Goal: Transaction & Acquisition: Book appointment/travel/reservation

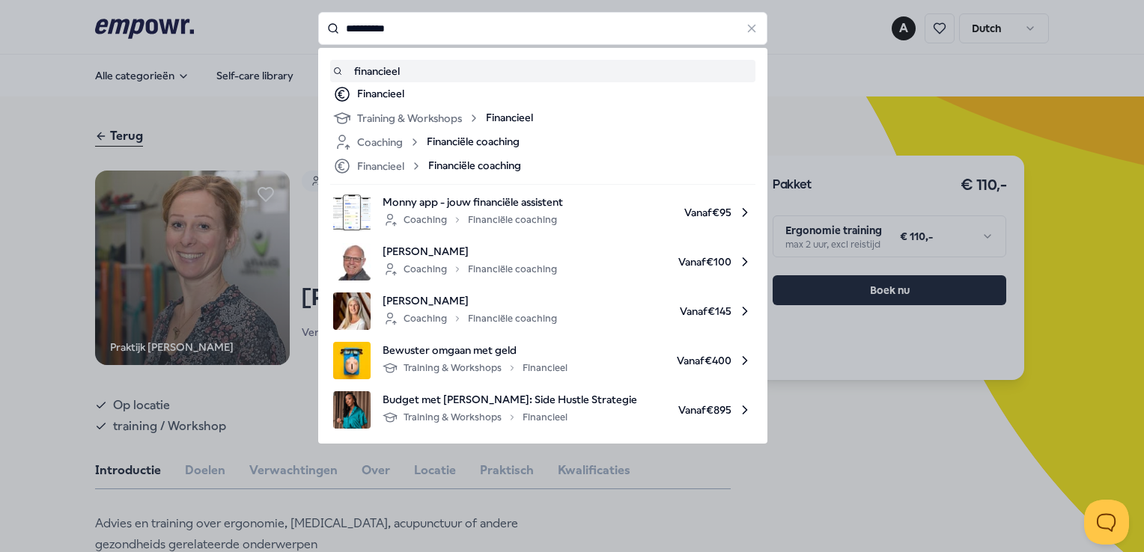
type input "**********"
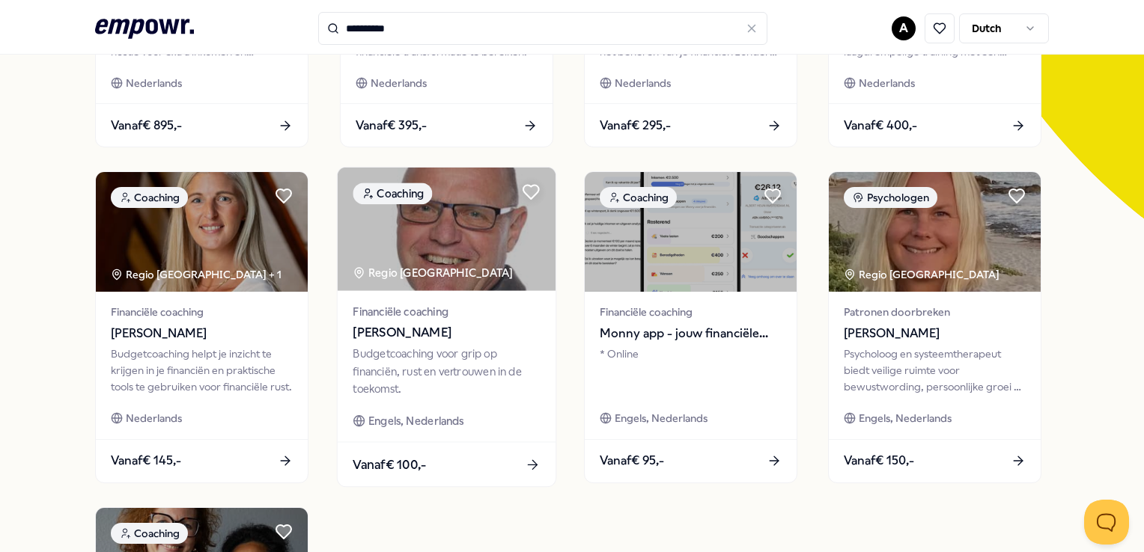
scroll to position [374, 0]
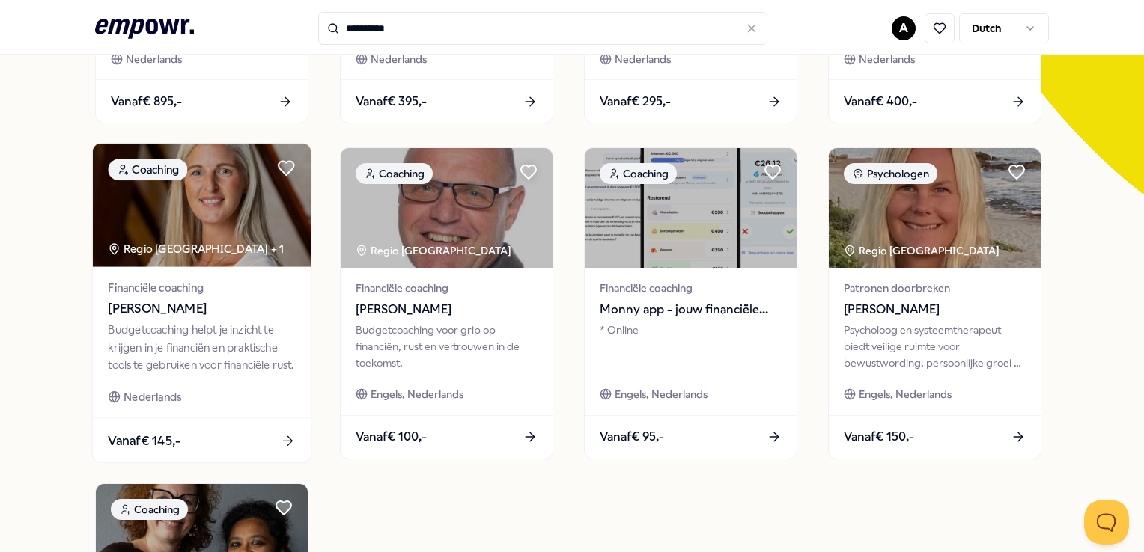
click at [136, 320] on div "Financiële coaching [PERSON_NAME] Budgetcoaching helpt je inzicht te krijgen in…" at bounding box center [202, 342] width 218 height 151
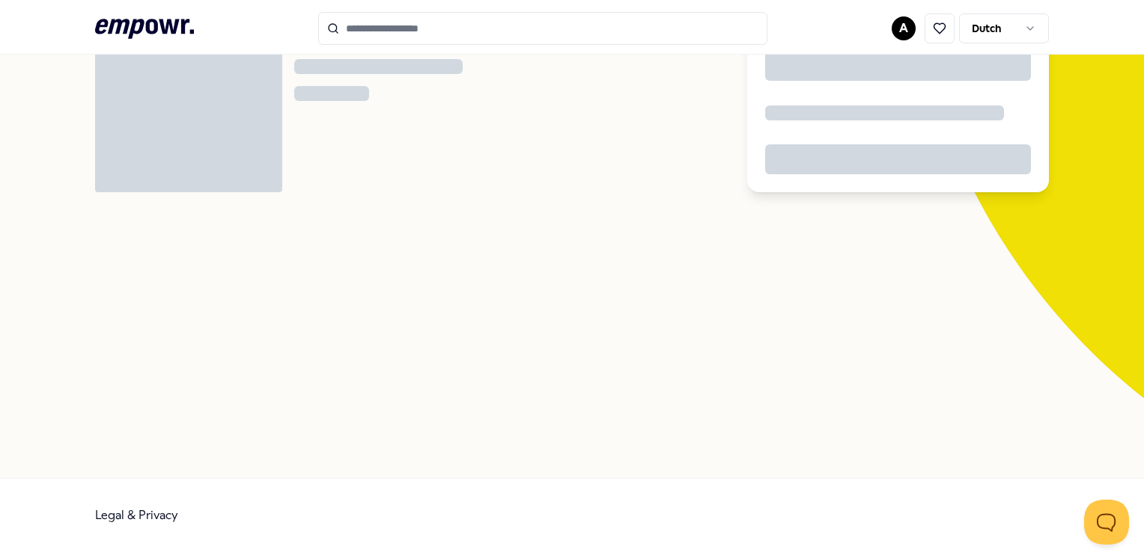
scroll to position [96, 0]
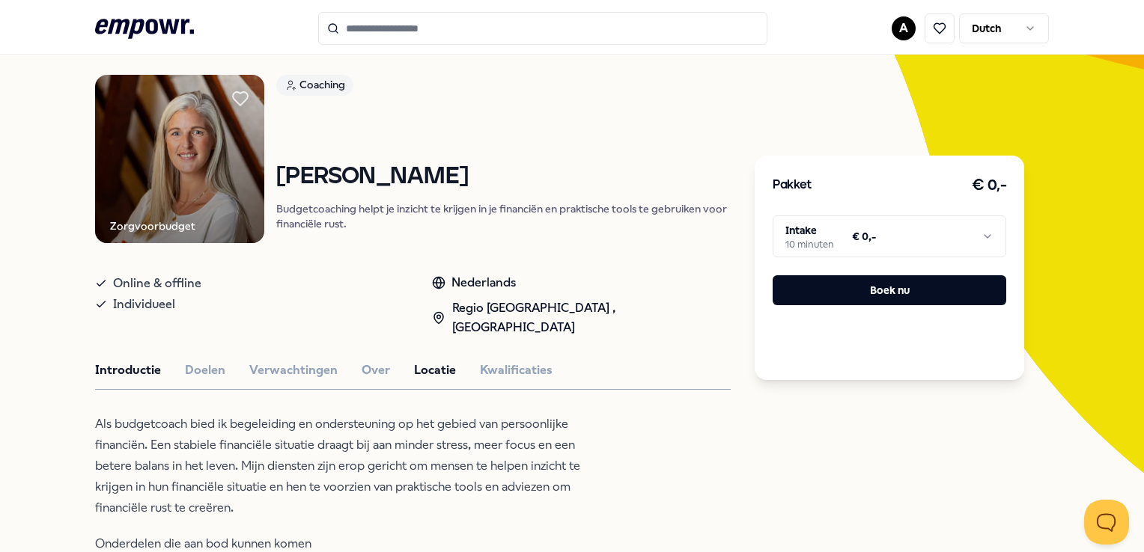
click at [422, 361] on button "Locatie" at bounding box center [435, 370] width 42 height 19
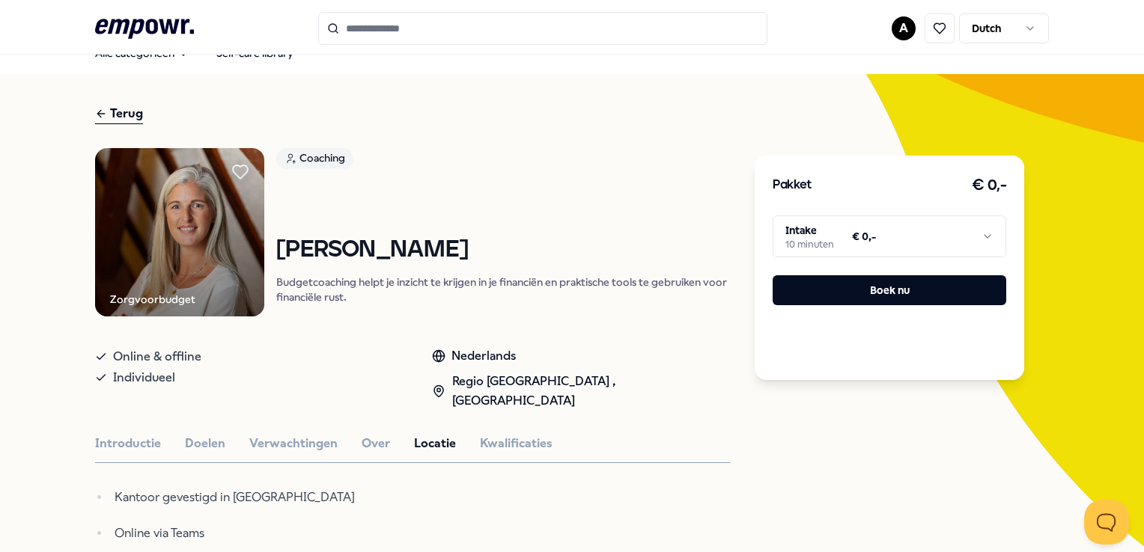
scroll to position [0, 0]
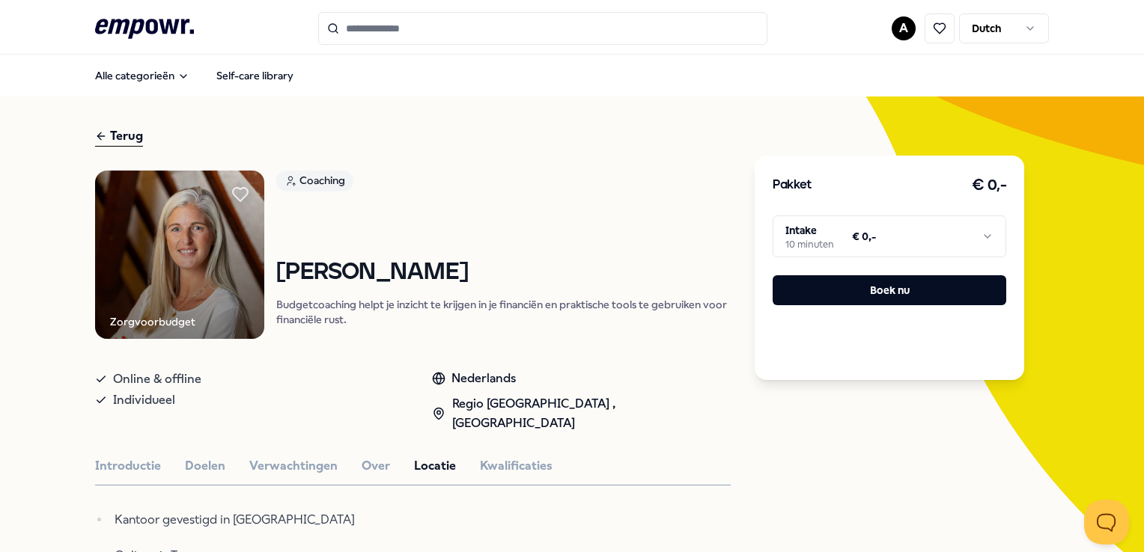
type input "**********"
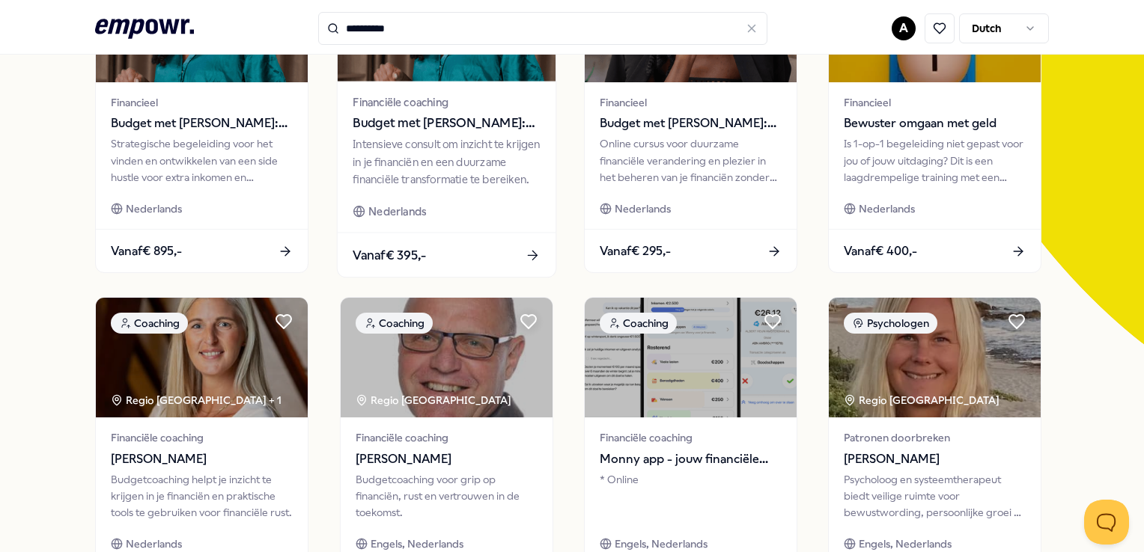
scroll to position [374, 0]
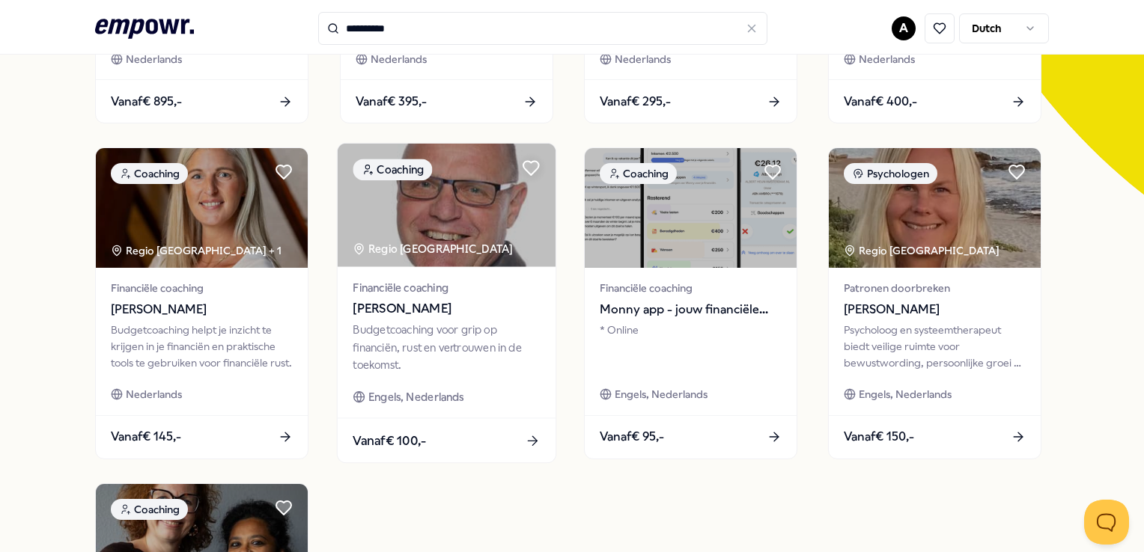
click at [401, 311] on span "[PERSON_NAME]" at bounding box center [446, 308] width 187 height 19
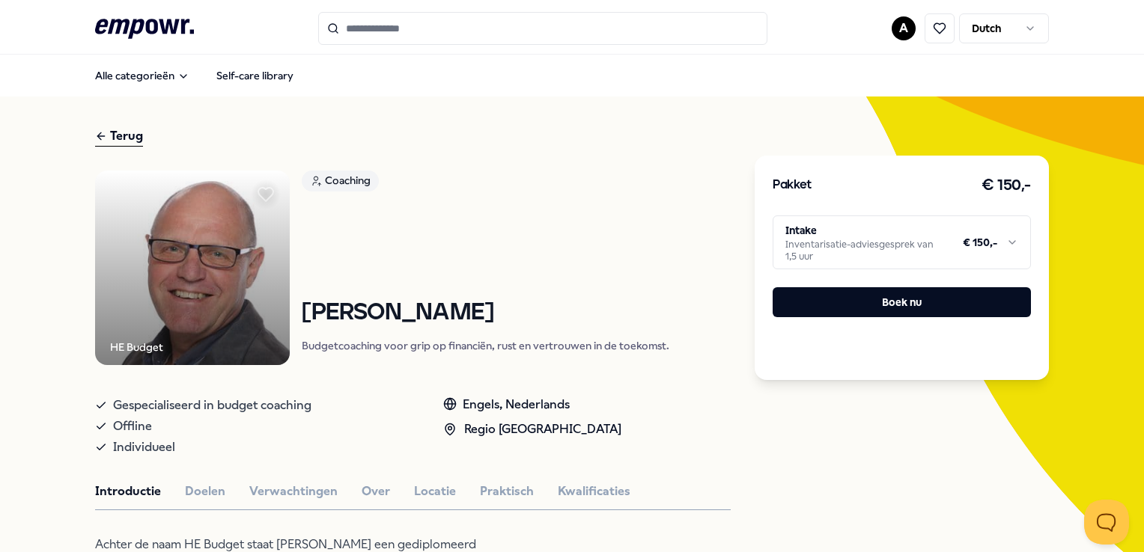
type input "**********"
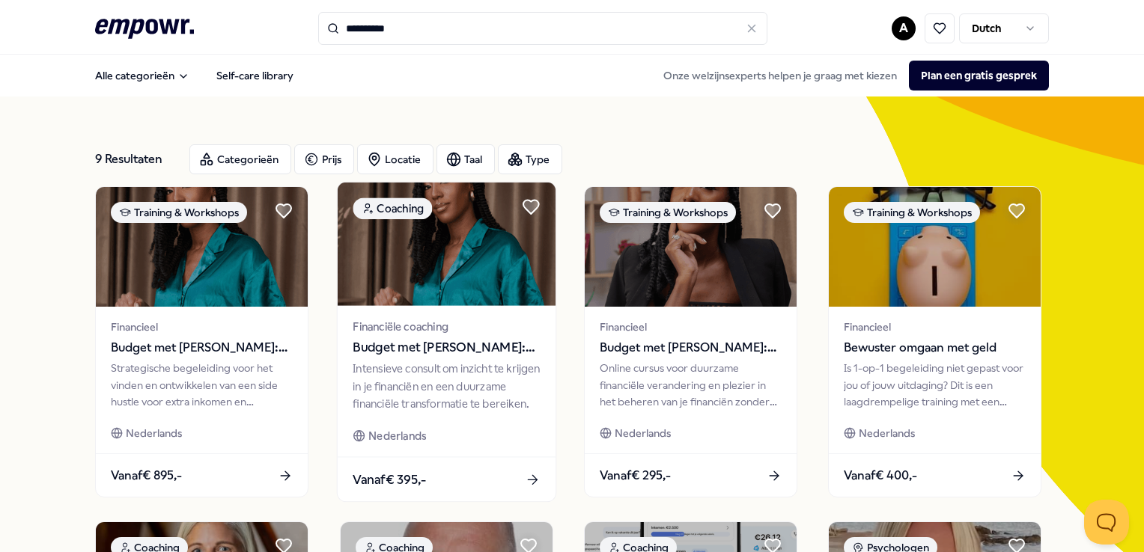
click at [437, 344] on span "Budget met [PERSON_NAME]: Consult" at bounding box center [446, 347] width 187 height 19
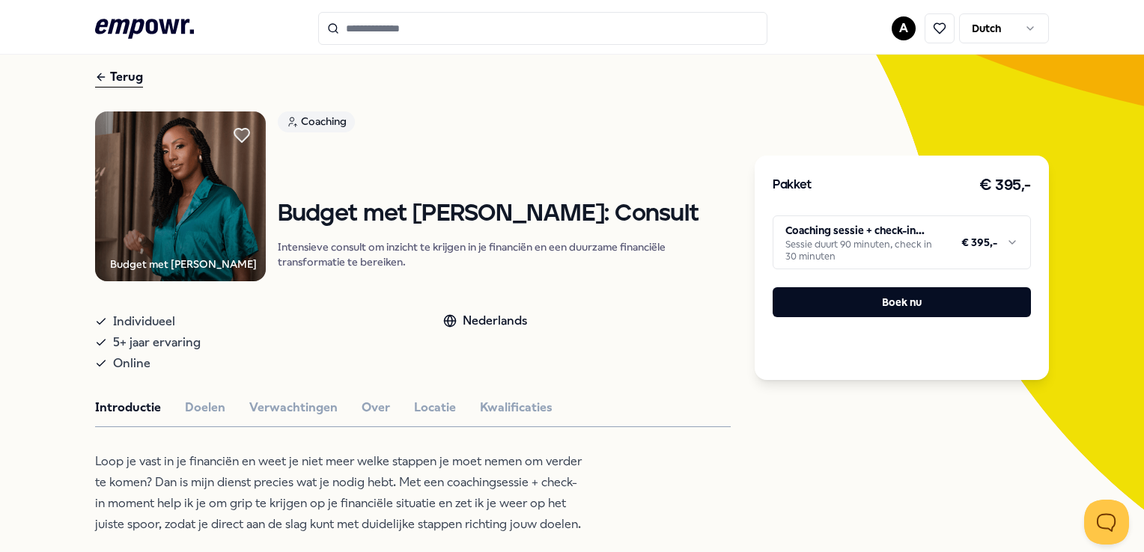
scroll to position [150, 0]
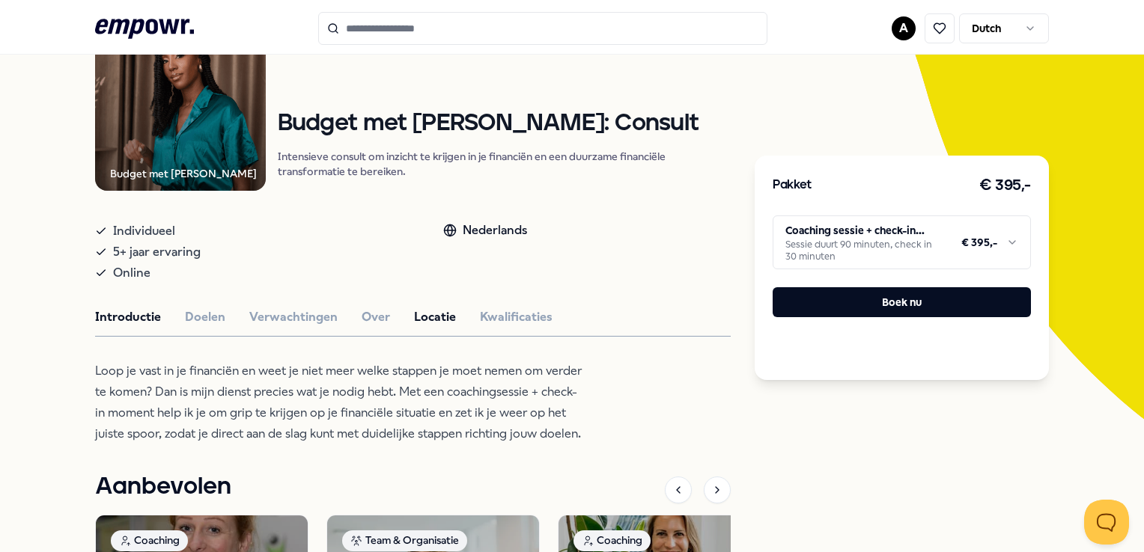
click at [434, 320] on button "Locatie" at bounding box center [435, 317] width 42 height 19
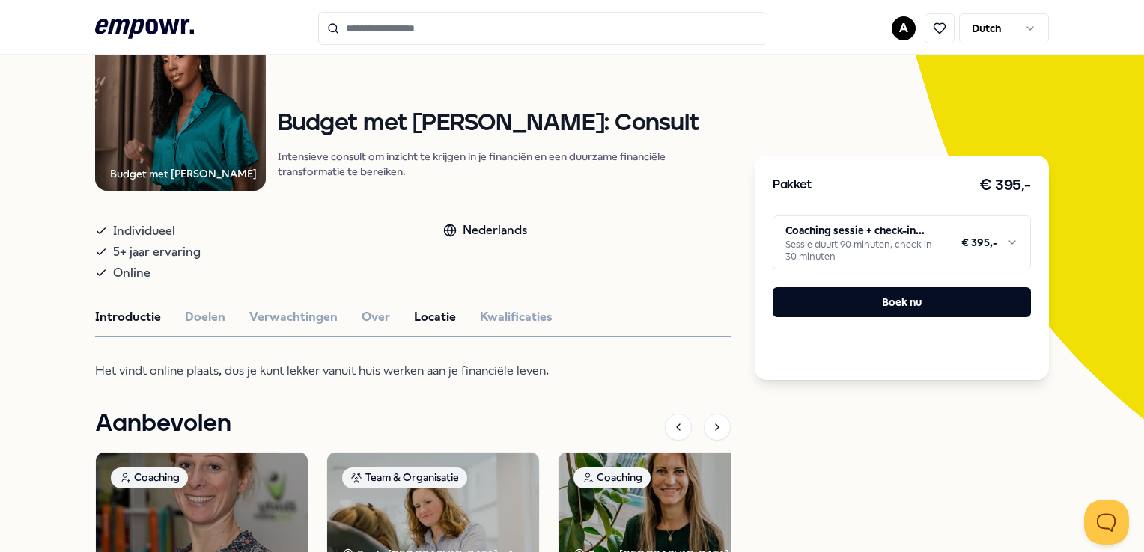
drag, startPoint x: 111, startPoint y: 319, endPoint x: 110, endPoint y: 311, distance: 7.5
click at [110, 315] on button "Introductie" at bounding box center [128, 317] width 66 height 19
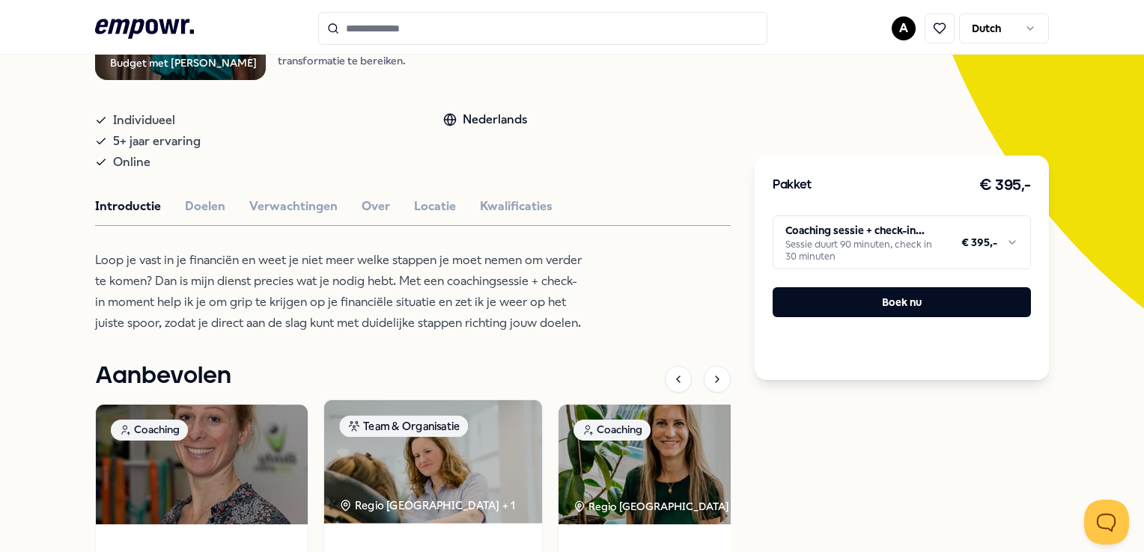
scroll to position [240, 0]
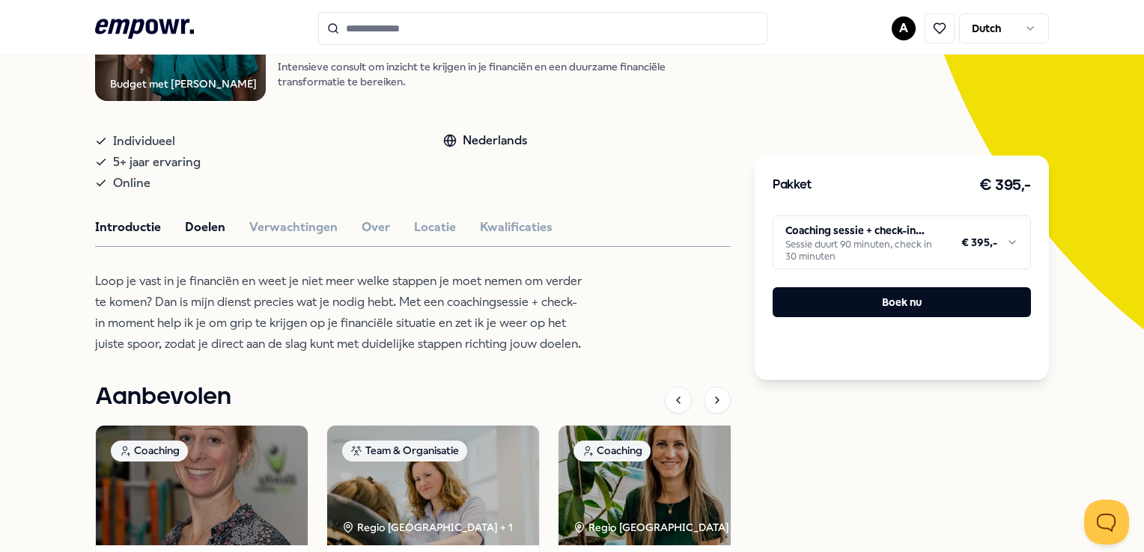
click at [200, 221] on button "Doelen" at bounding box center [205, 227] width 40 height 19
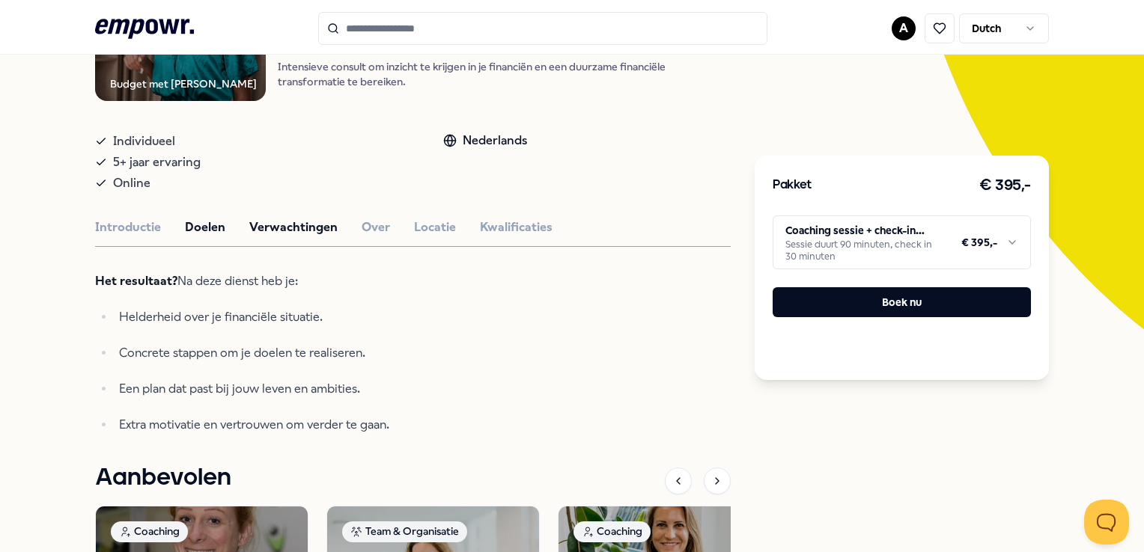
click at [255, 224] on button "Verwachtingen" at bounding box center [293, 227] width 88 height 19
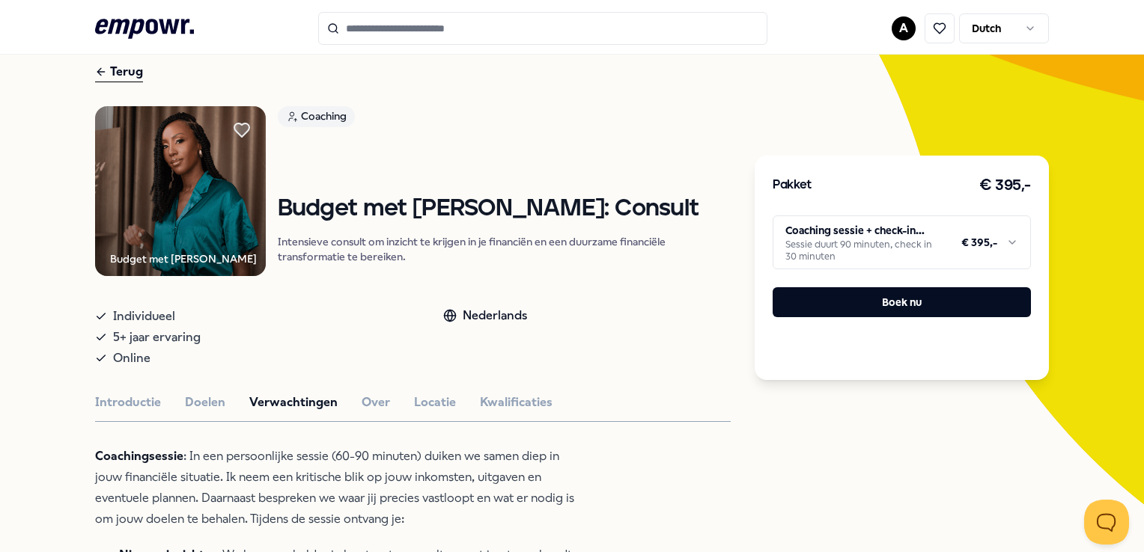
scroll to position [33, 0]
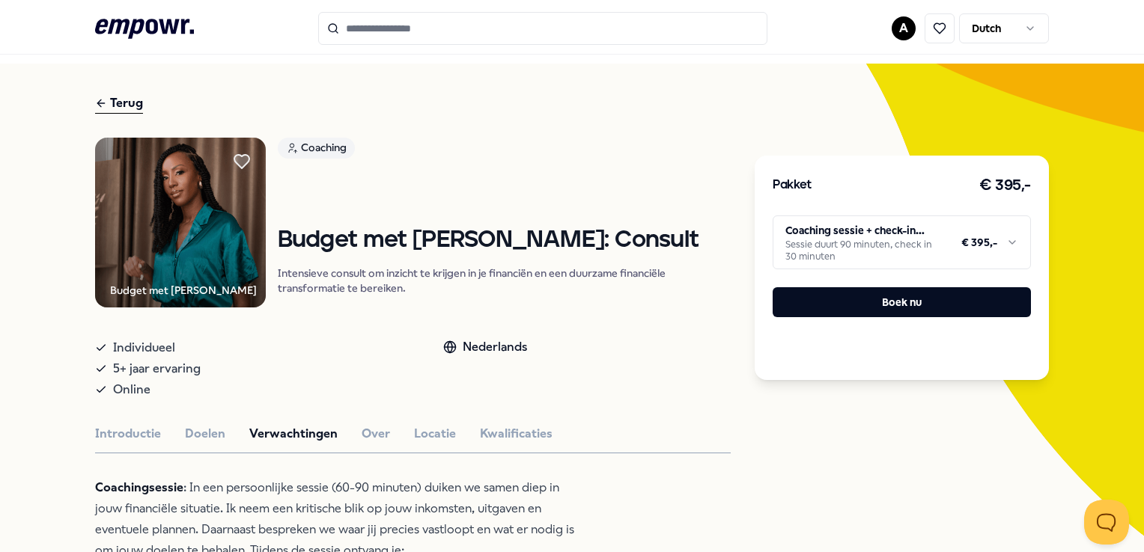
type input "**********"
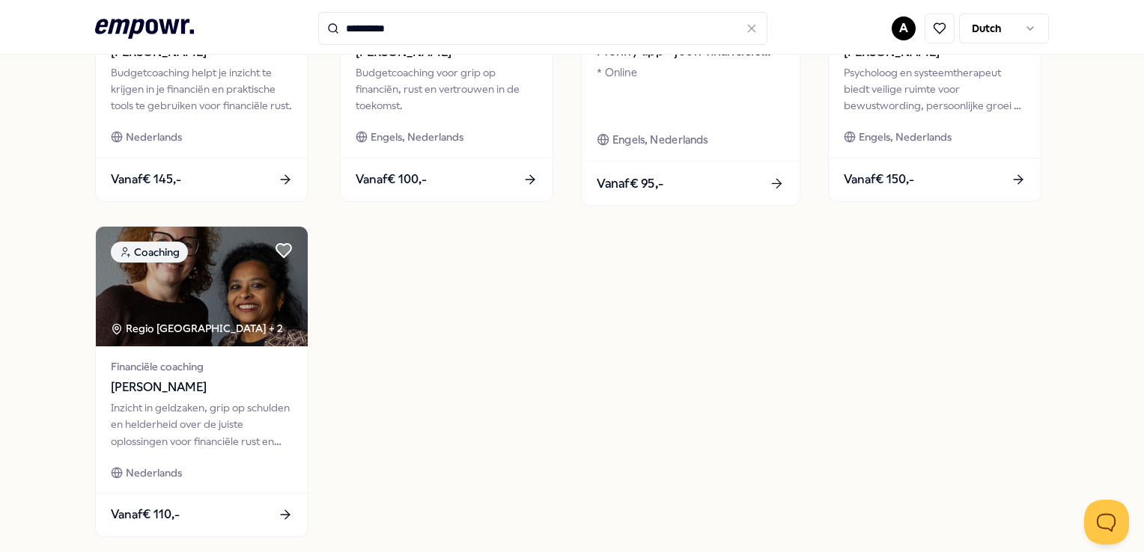
scroll to position [707, 0]
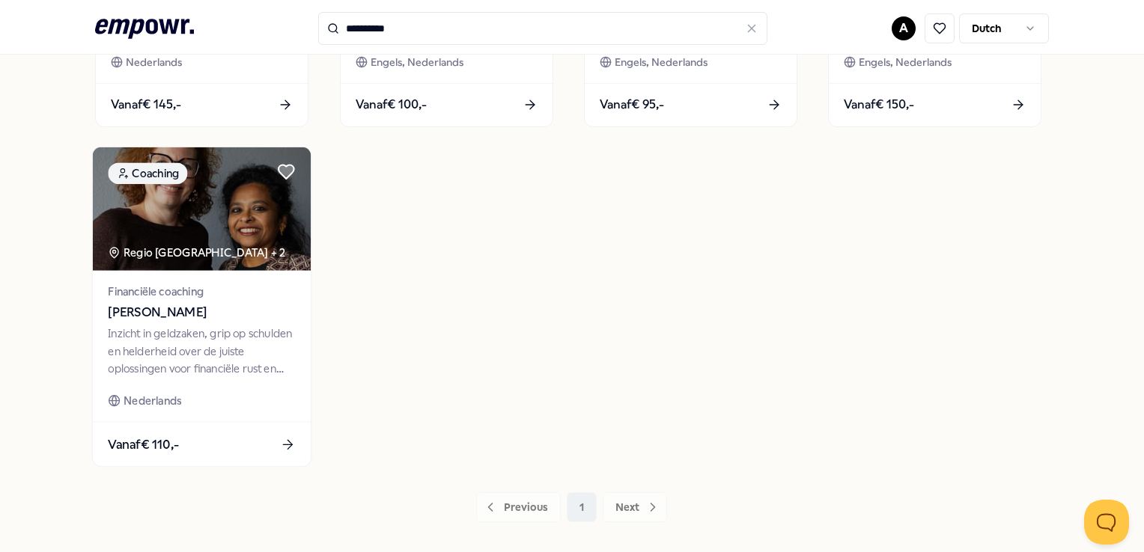
click at [165, 454] on span "Vanaf € 110,-" at bounding box center [144, 443] width 71 height 19
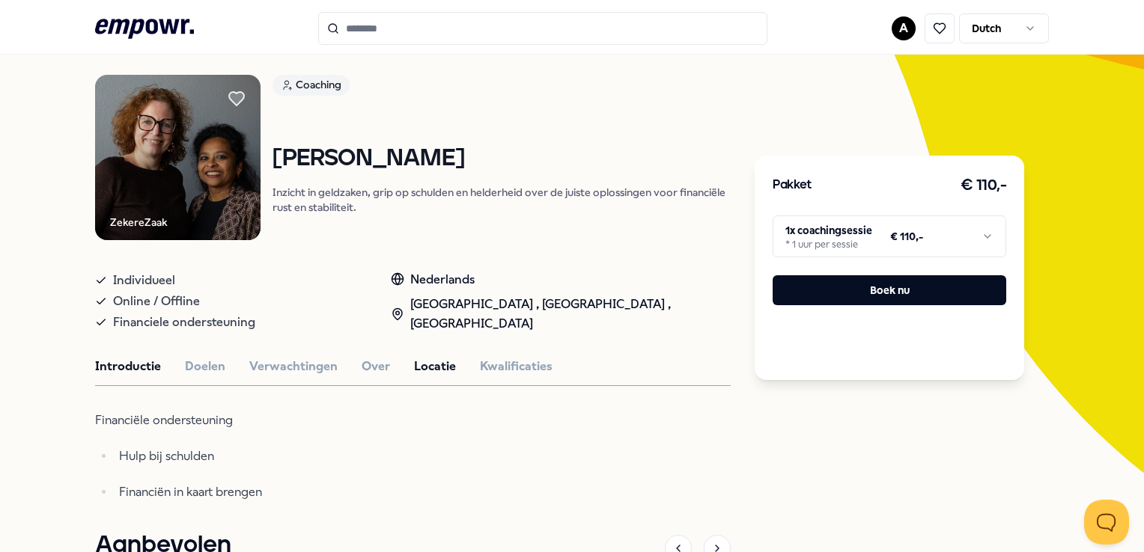
click at [415, 358] on button "Locatie" at bounding box center [435, 366] width 42 height 19
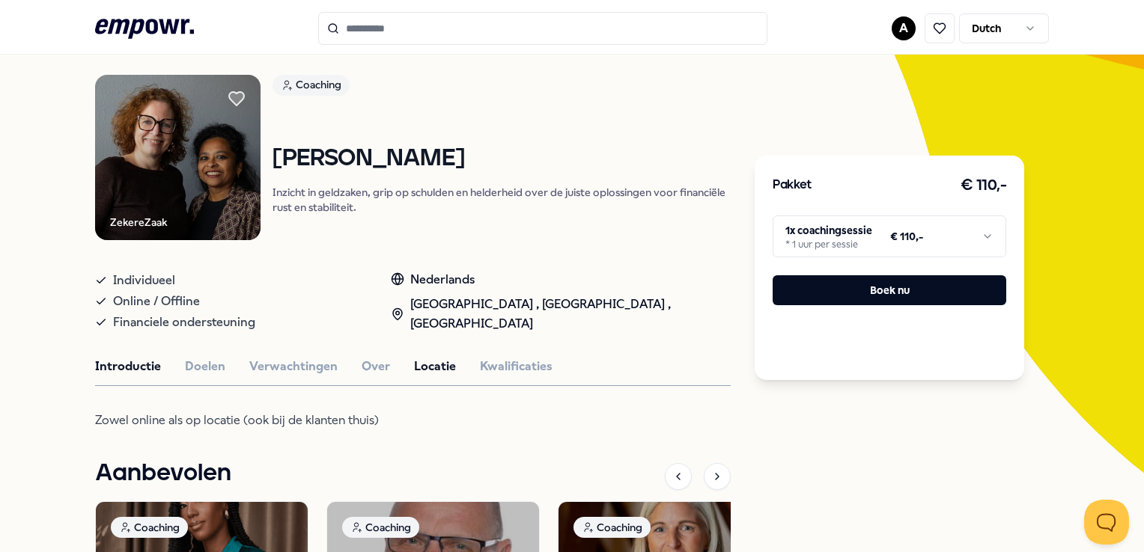
click at [134, 366] on button "Introductie" at bounding box center [128, 366] width 66 height 19
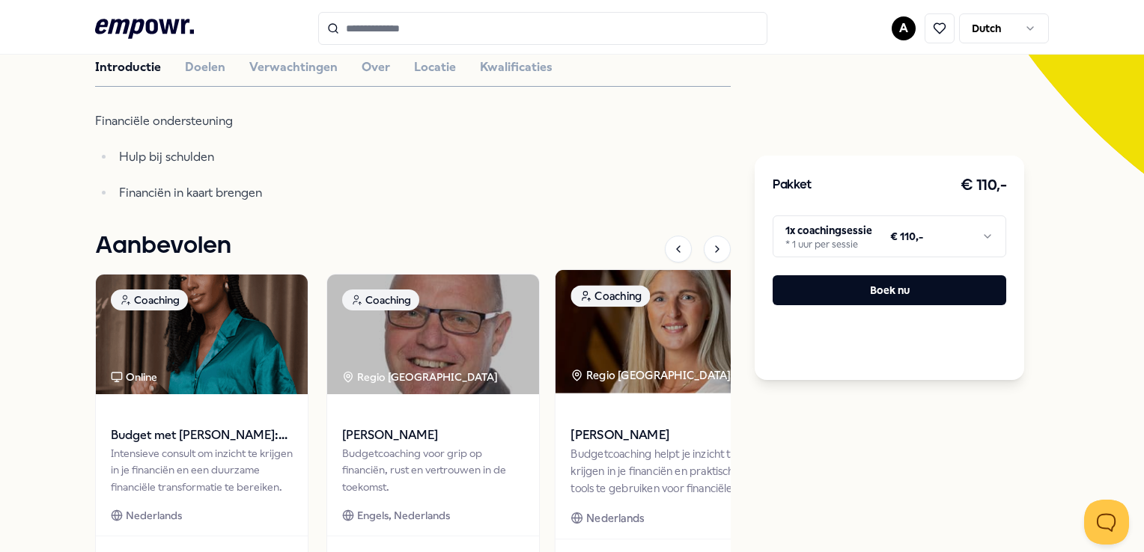
scroll to position [470, 0]
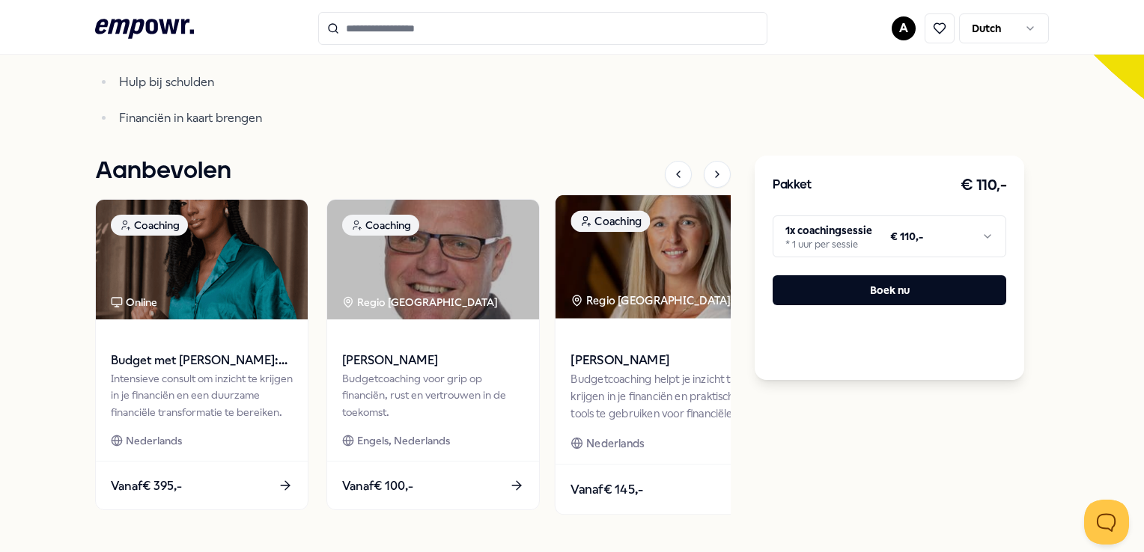
click at [632, 377] on div "Budgetcoaching helpt je inzicht te krijgen in je financiën en praktische tools …" at bounding box center [664, 397] width 187 height 52
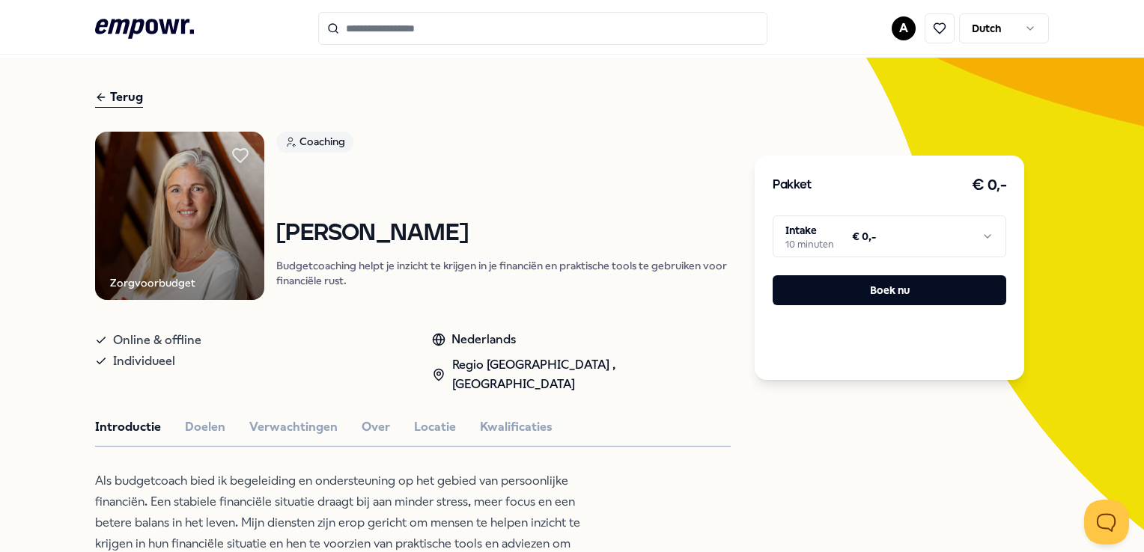
scroll to position [21, 0]
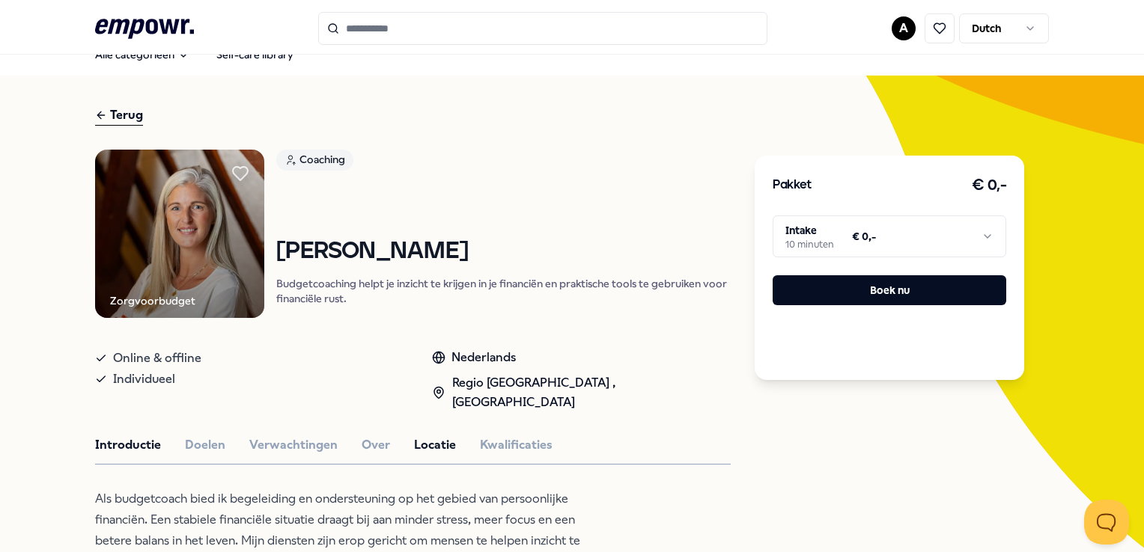
click at [436, 436] on button "Locatie" at bounding box center [435, 445] width 42 height 19
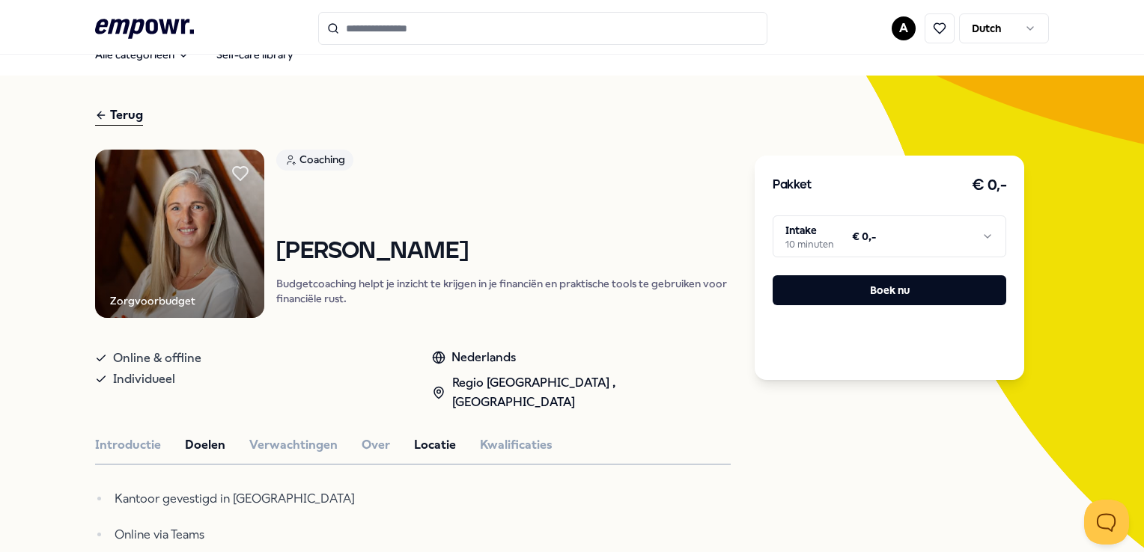
click at [222, 436] on button "Doelen" at bounding box center [205, 445] width 40 height 19
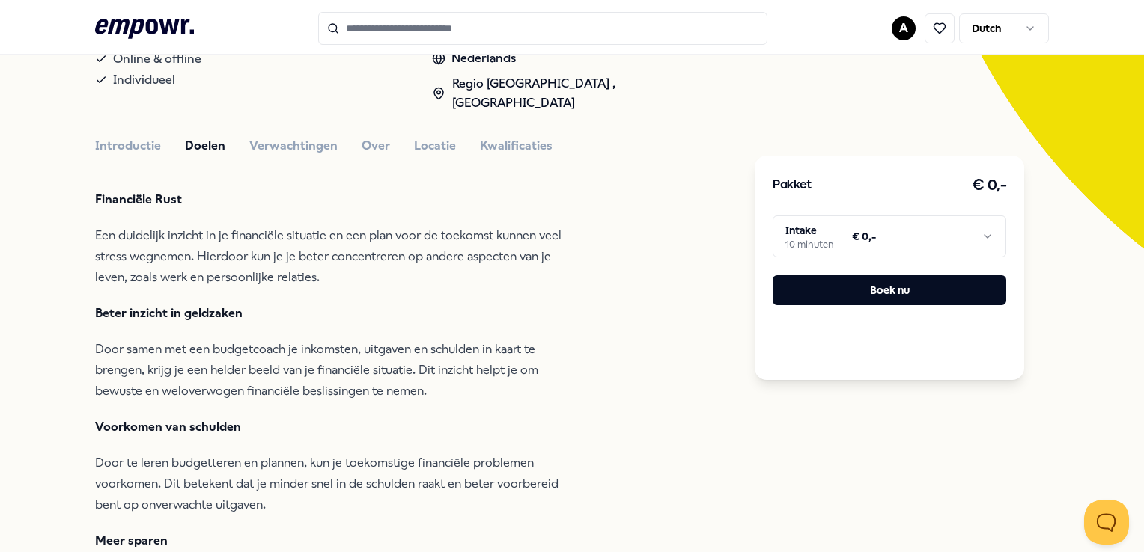
scroll to position [246, 0]
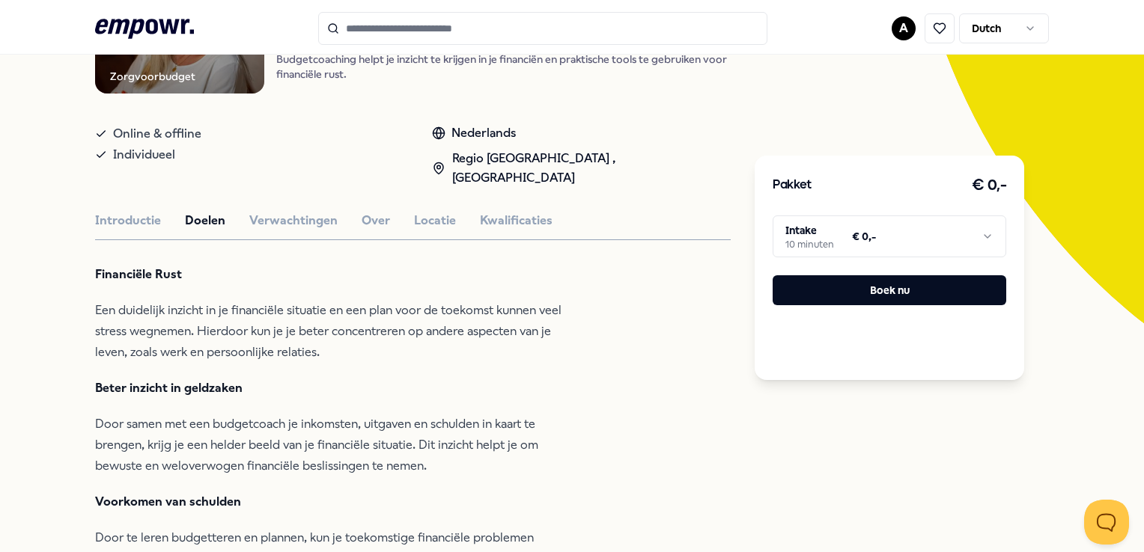
click at [982, 232] on html ".empowr-logo_svg__cls-1{fill:#03032f} A Dutch Alle categorieën Self-care librar…" at bounding box center [572, 276] width 1144 height 552
click at [982, 234] on html ".empowr-logo_svg__cls-1{fill:#03032f} A Dutch Alle categorieën Self-care librar…" at bounding box center [572, 276] width 1144 height 552
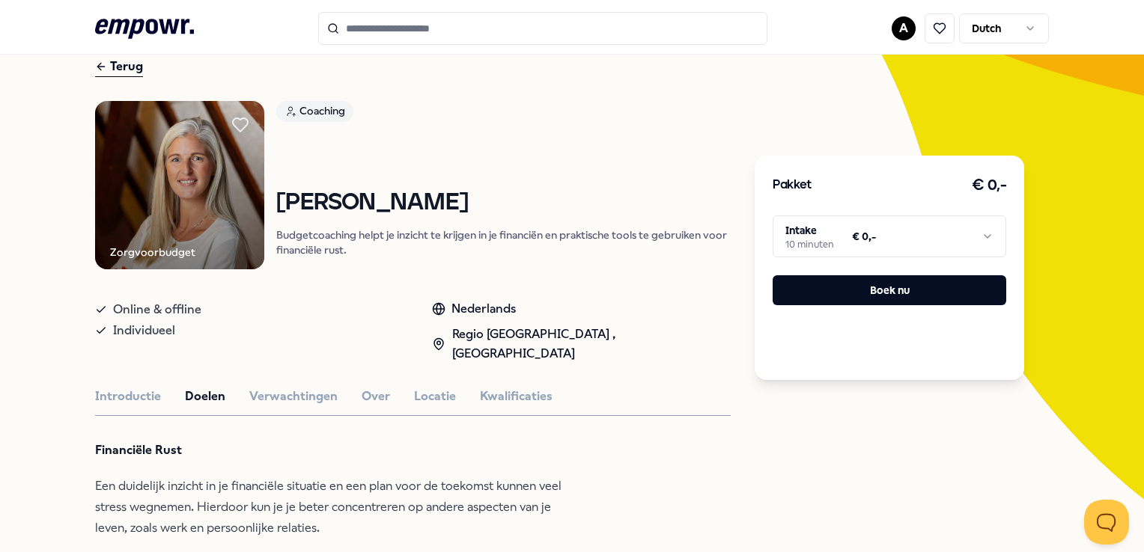
scroll to position [21, 0]
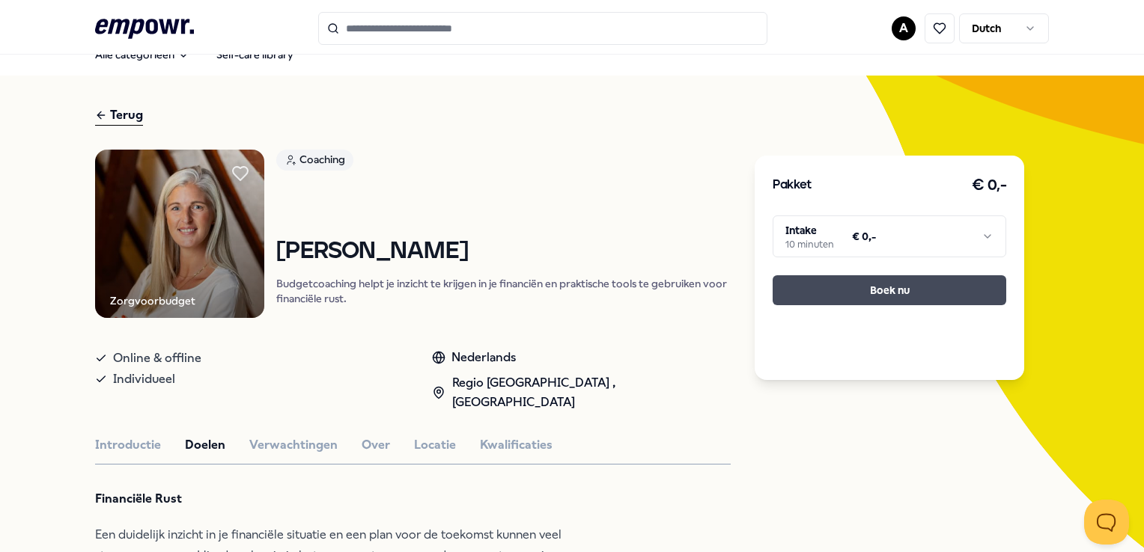
click at [913, 295] on button "Boek nu" at bounding box center [890, 290] width 234 height 30
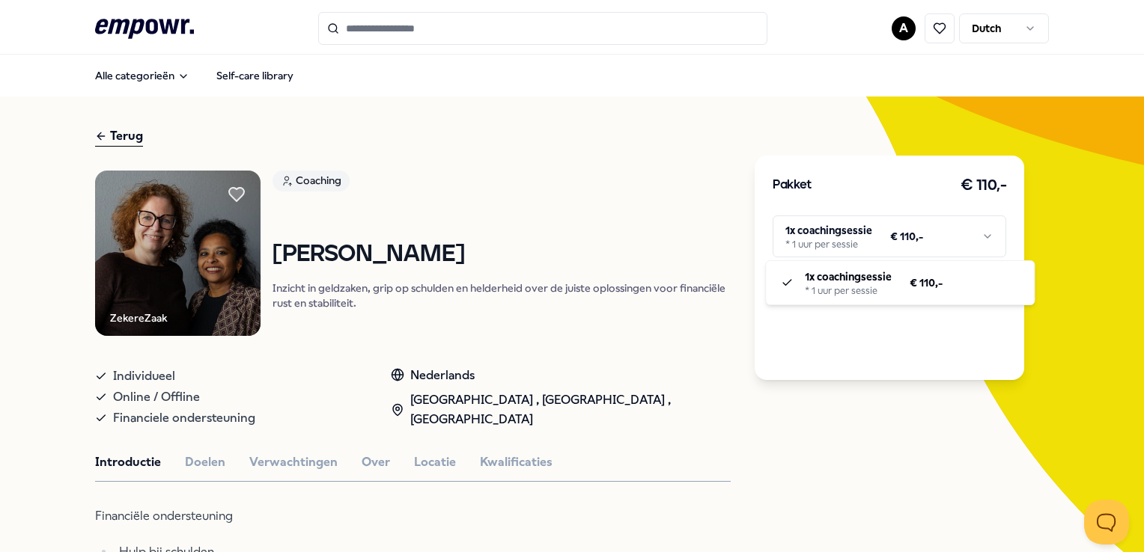
click at [980, 234] on html ".empowr-logo_svg__cls-1{fill:#03032f} A Dutch Alle categorieën Self-care librar…" at bounding box center [572, 276] width 1144 height 552
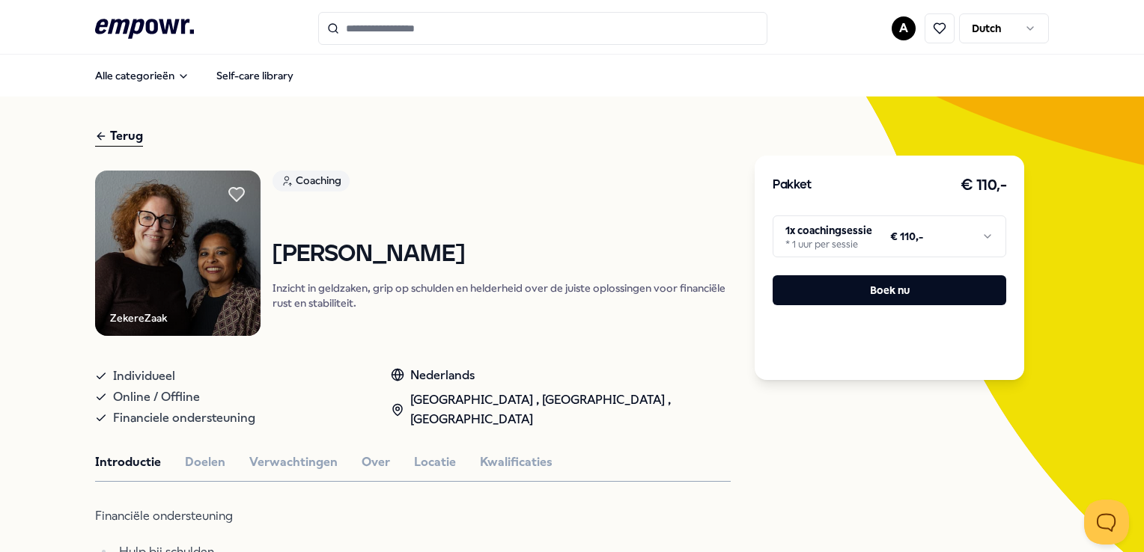
click at [980, 234] on html ".empowr-logo_svg__cls-1{fill:#03032f} A Dutch Alle categorieën Self-care librar…" at bounding box center [572, 276] width 1144 height 552
type input "**********"
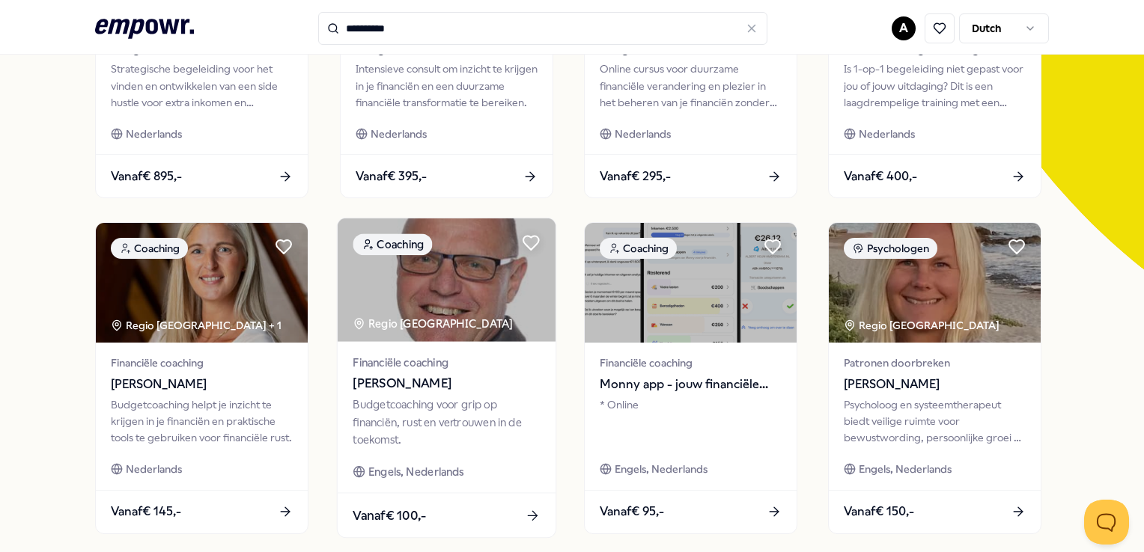
click at [459, 308] on img at bounding box center [446, 281] width 218 height 124
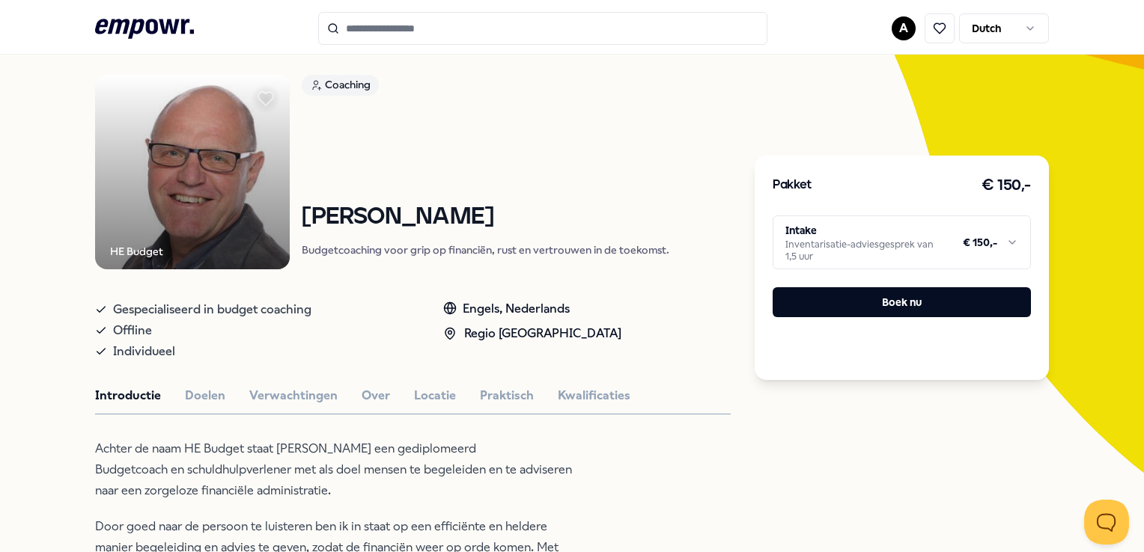
type input "**********"
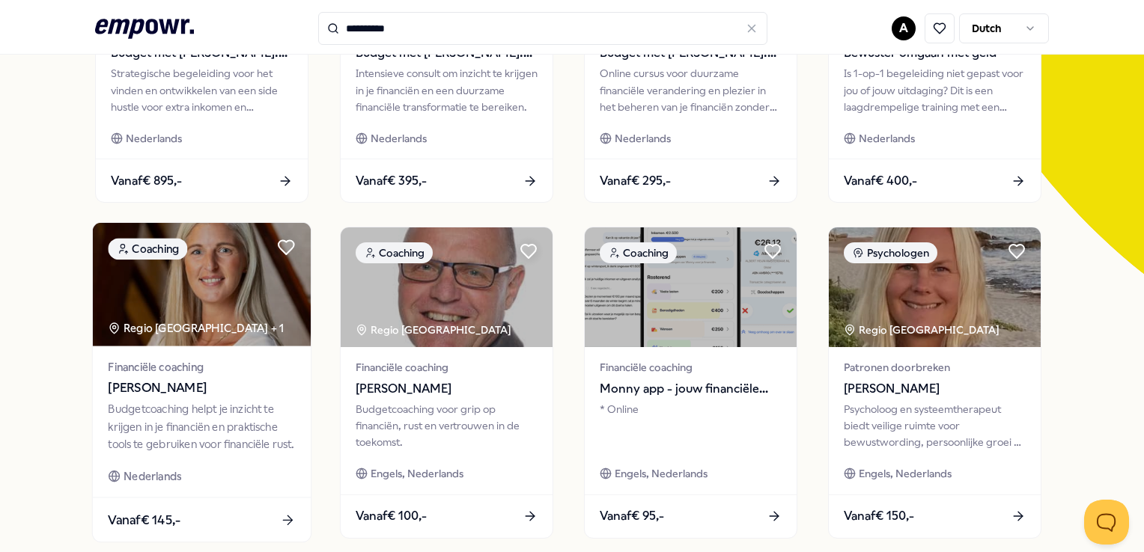
scroll to position [320, 0]
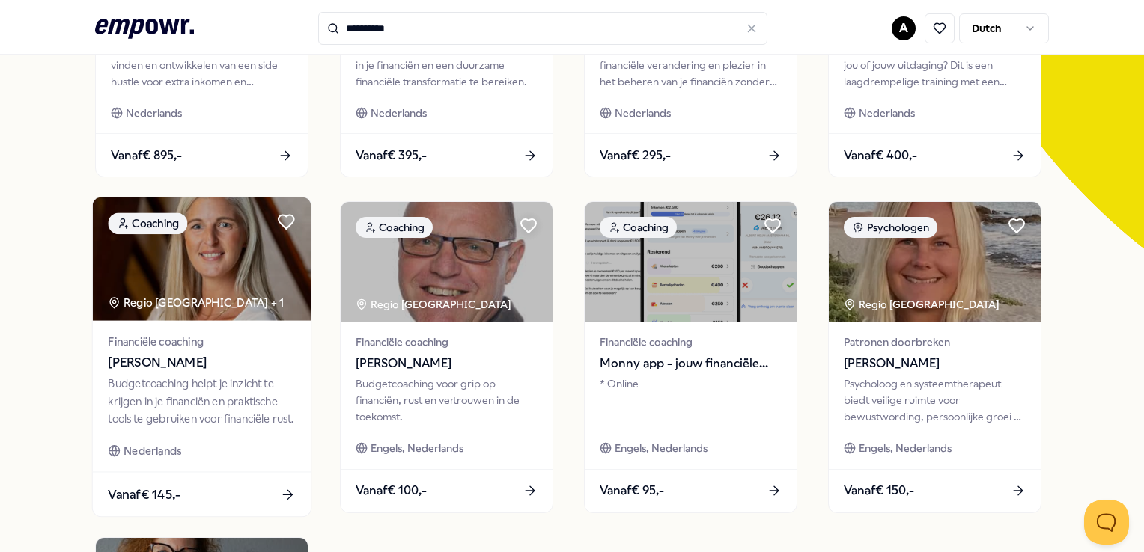
click at [204, 306] on div "Regio [GEOGRAPHIC_DATA] + 1" at bounding box center [197, 303] width 176 height 17
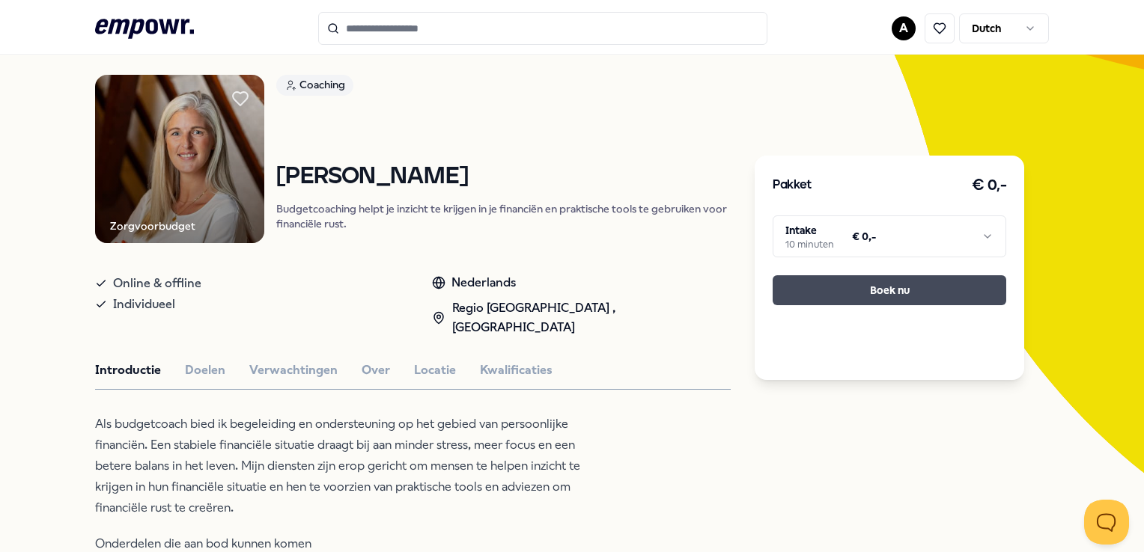
click at [842, 293] on button "Boek nu" at bounding box center [890, 290] width 234 height 30
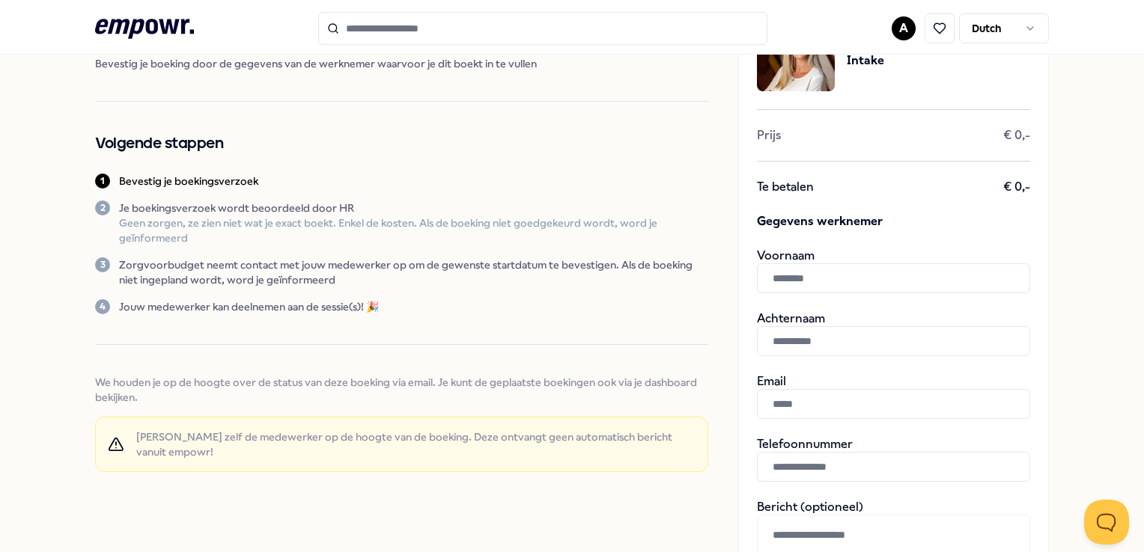
scroll to position [54, 0]
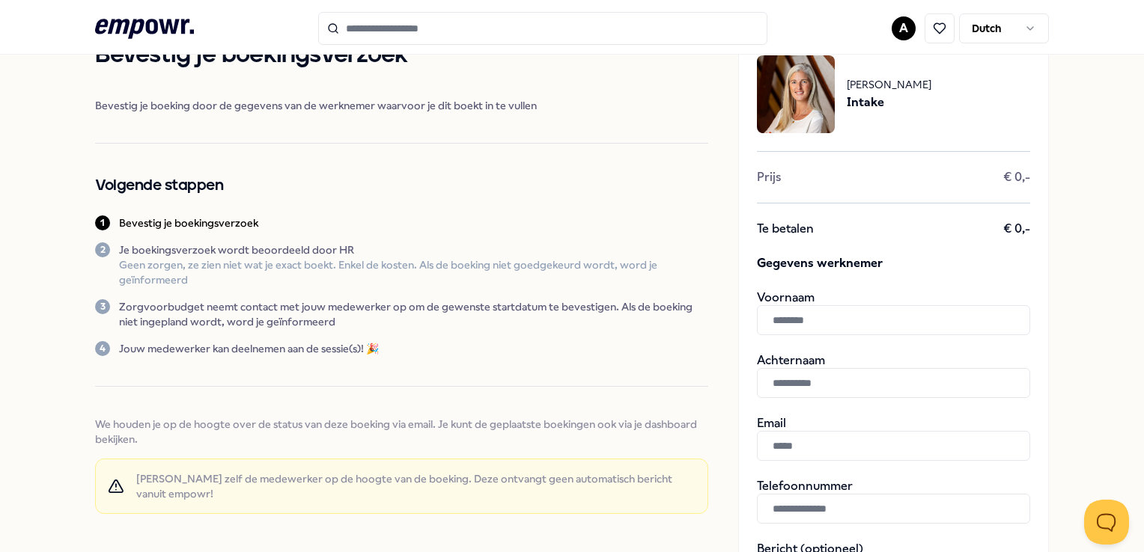
click at [820, 320] on input "text" at bounding box center [893, 320] width 273 height 30
type input "******"
type input "********"
click at [787, 451] on input "text" at bounding box center [893, 446] width 273 height 30
paste input "**********"
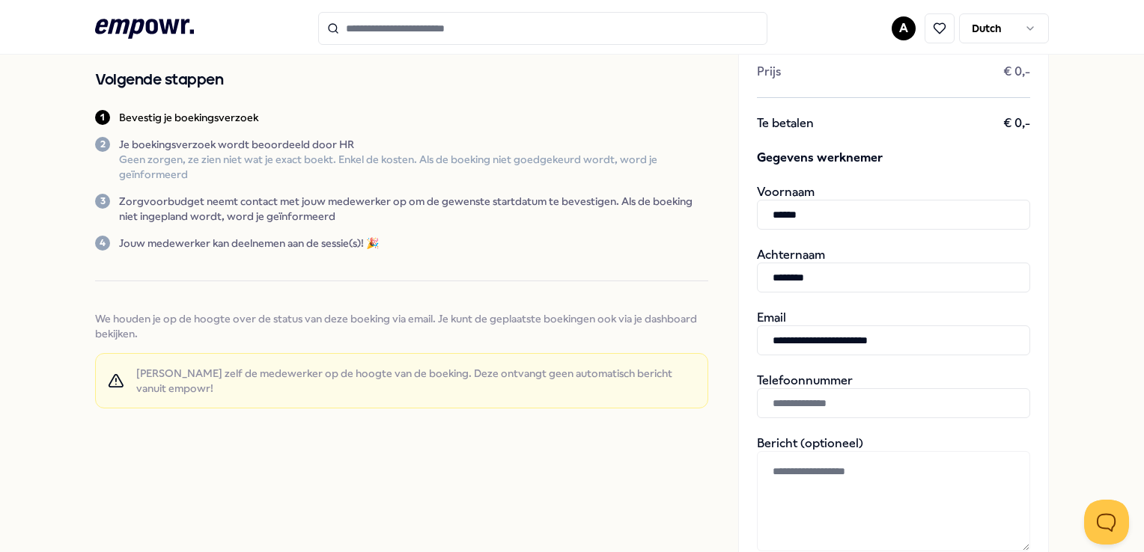
scroll to position [278, 0]
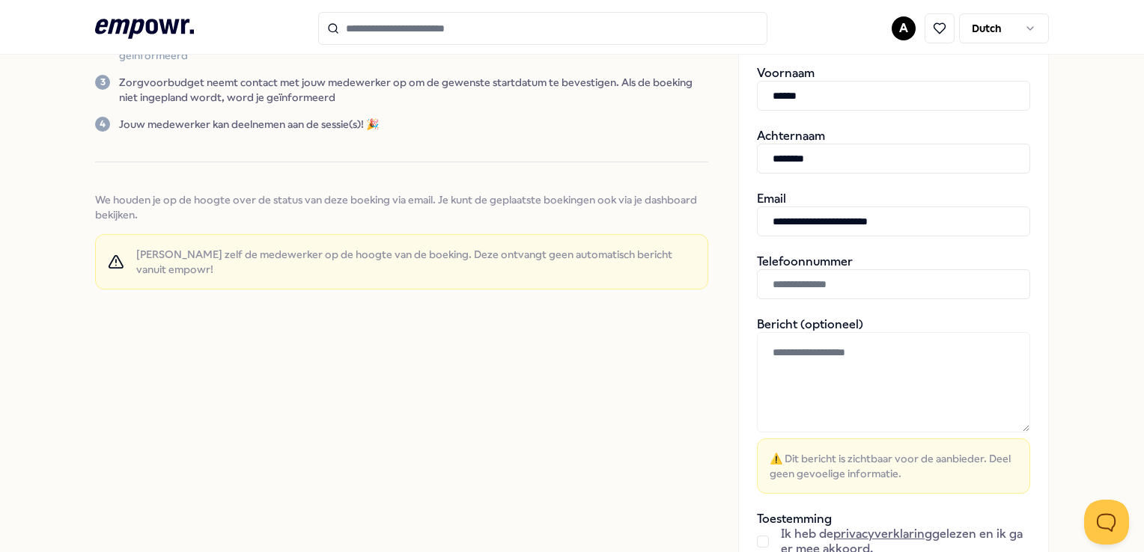
type input "**********"
click at [782, 285] on input "text" at bounding box center [893, 284] width 273 height 30
paste input "**********"
type input "**********"
click at [789, 359] on textarea at bounding box center [893, 382] width 273 height 100
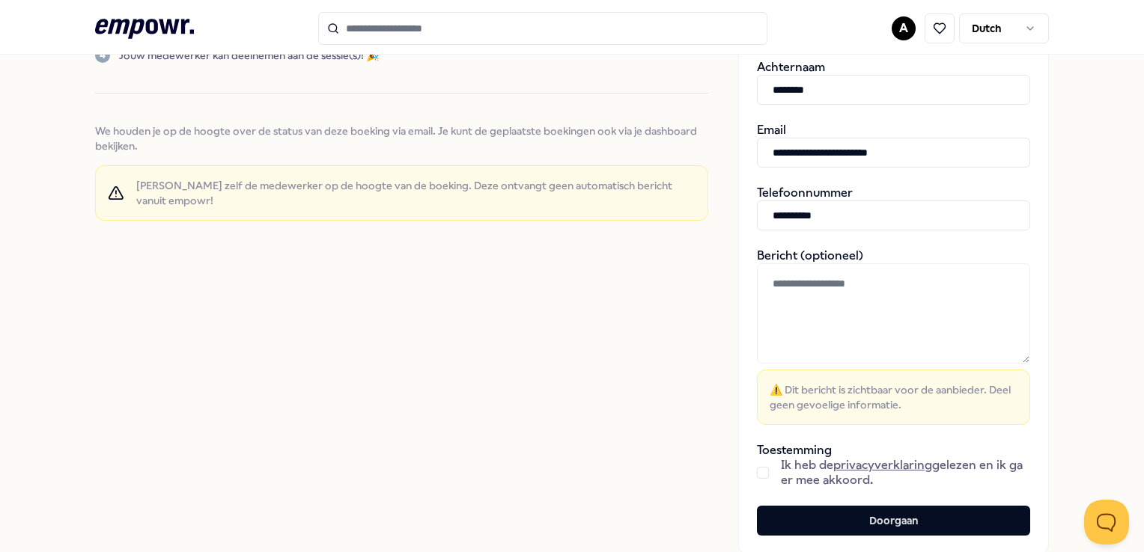
scroll to position [458, 0]
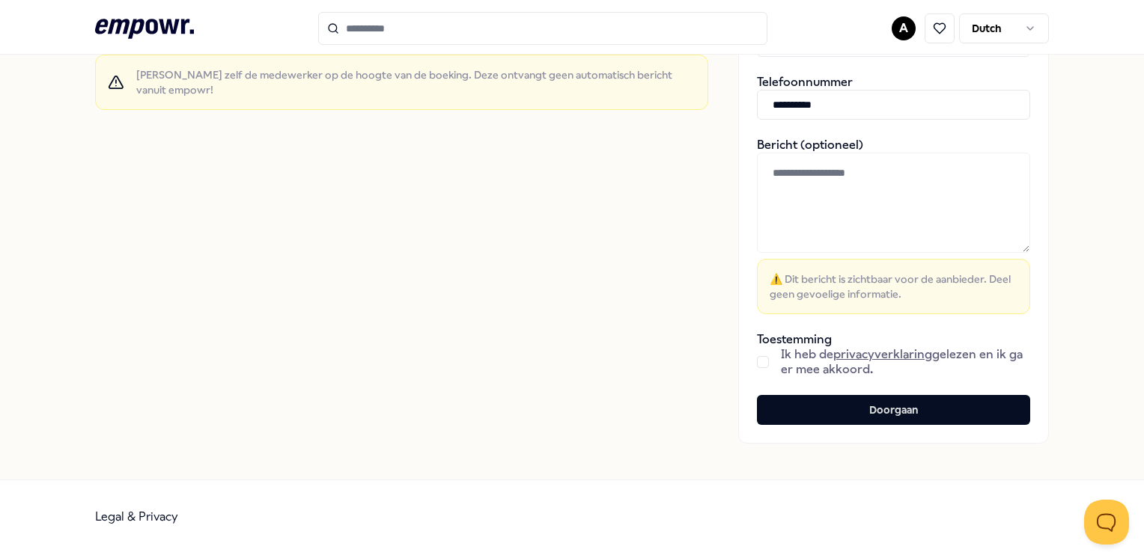
click at [757, 359] on button "button" at bounding box center [763, 362] width 12 height 12
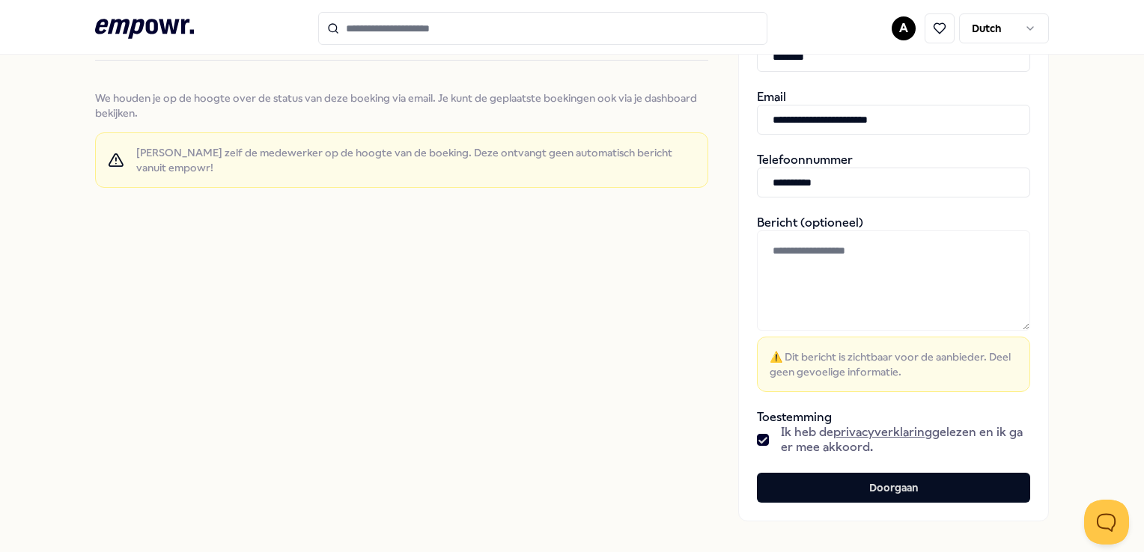
scroll to position [449, 0]
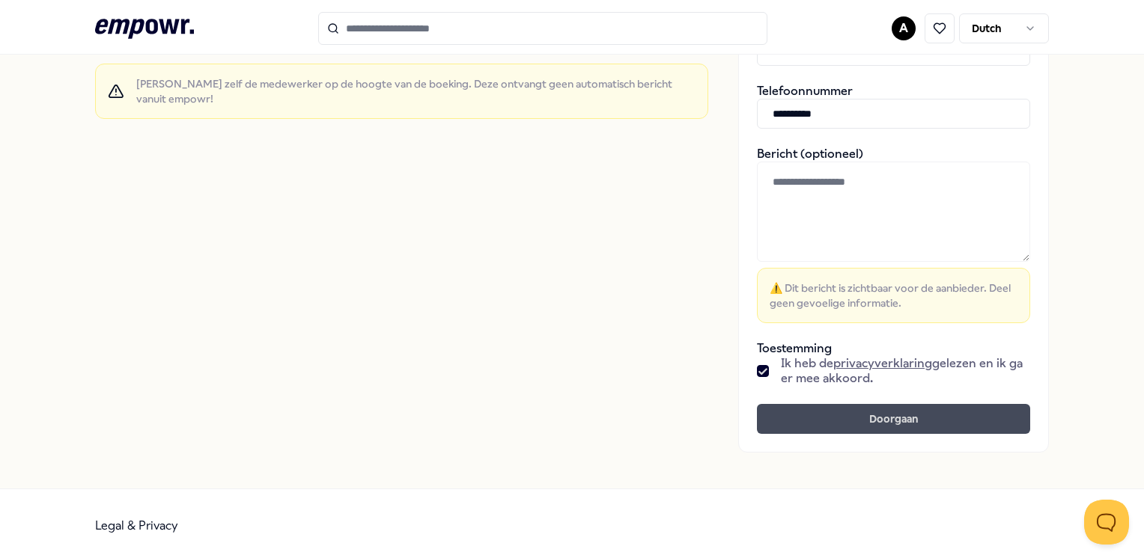
click at [896, 424] on button "Doorgaan" at bounding box center [893, 419] width 273 height 30
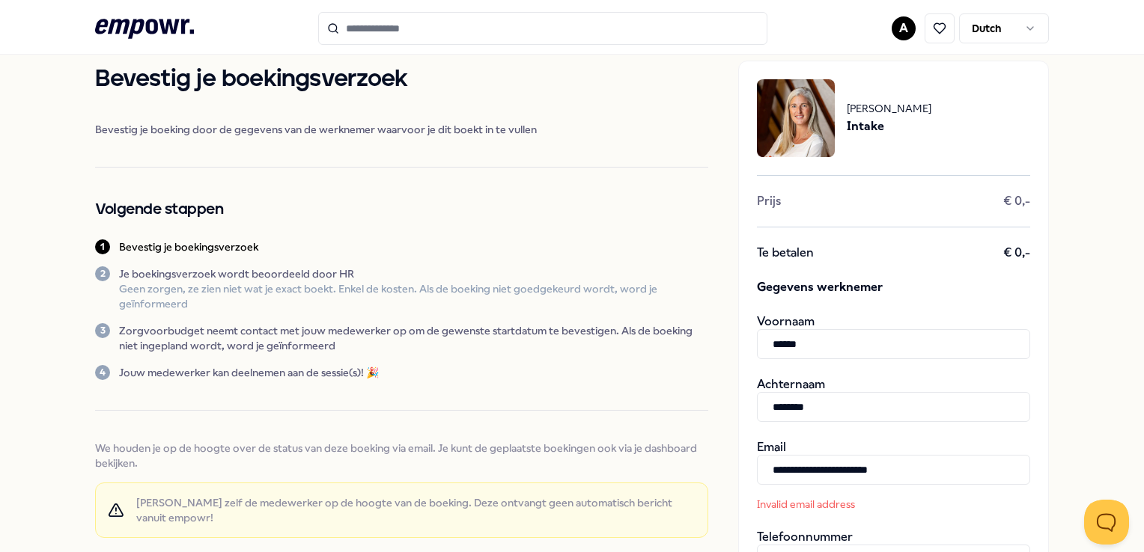
scroll to position [0, 0]
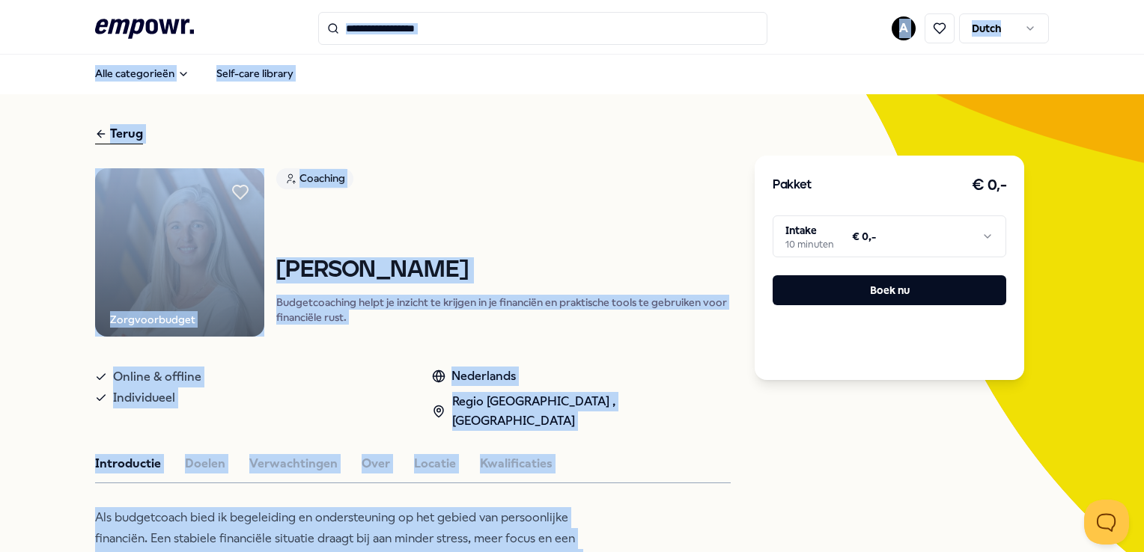
scroll to position [1, 0]
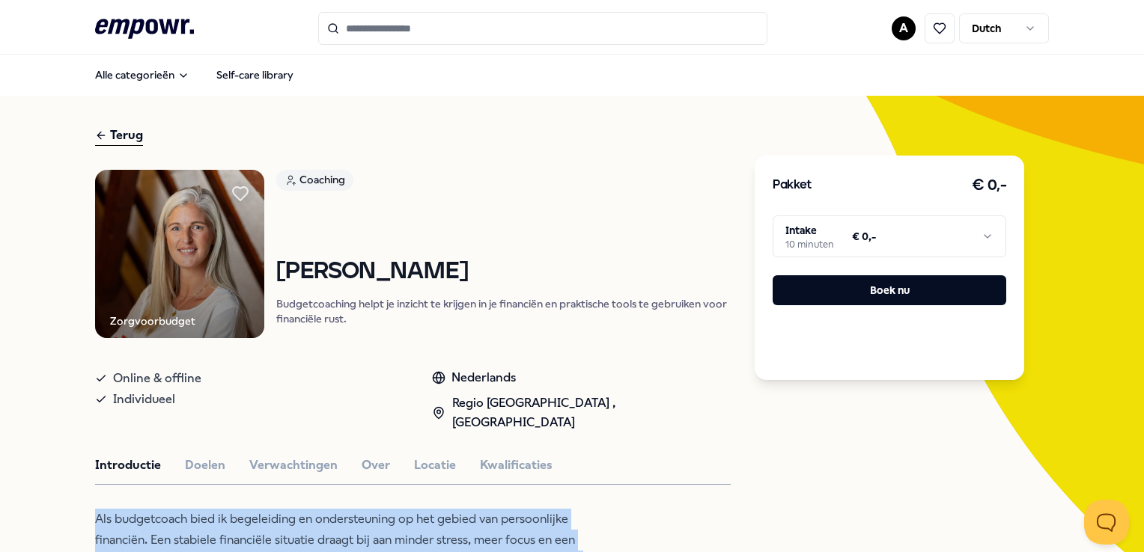
drag, startPoint x: 237, startPoint y: 347, endPoint x: 63, endPoint y: 479, distance: 218.4
copy div "Als budgetcoach bied ik begeleiding en ondersteuning op het gebied van persoonl…"
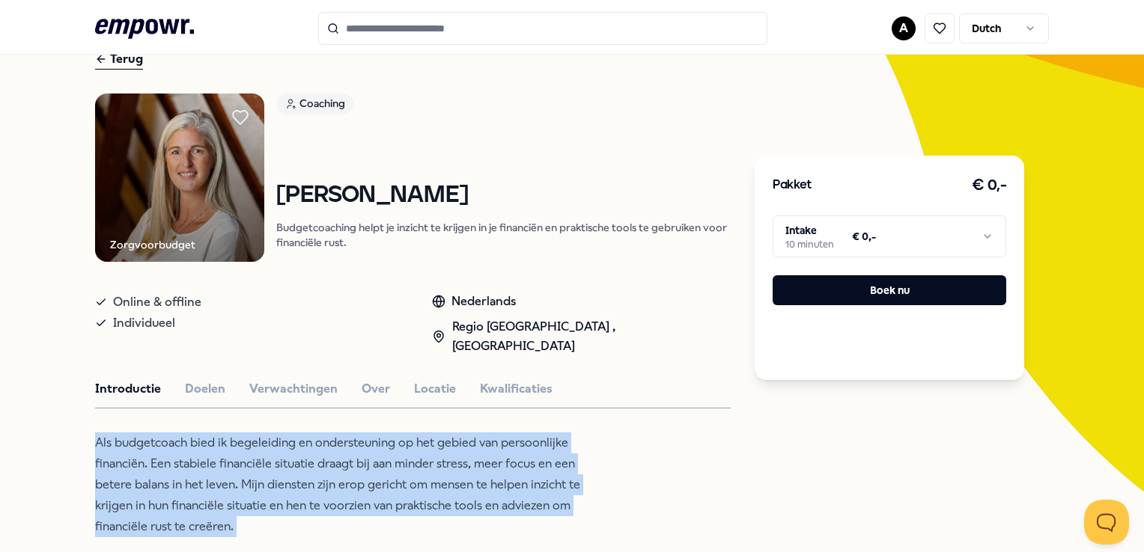
scroll to position [225, 0]
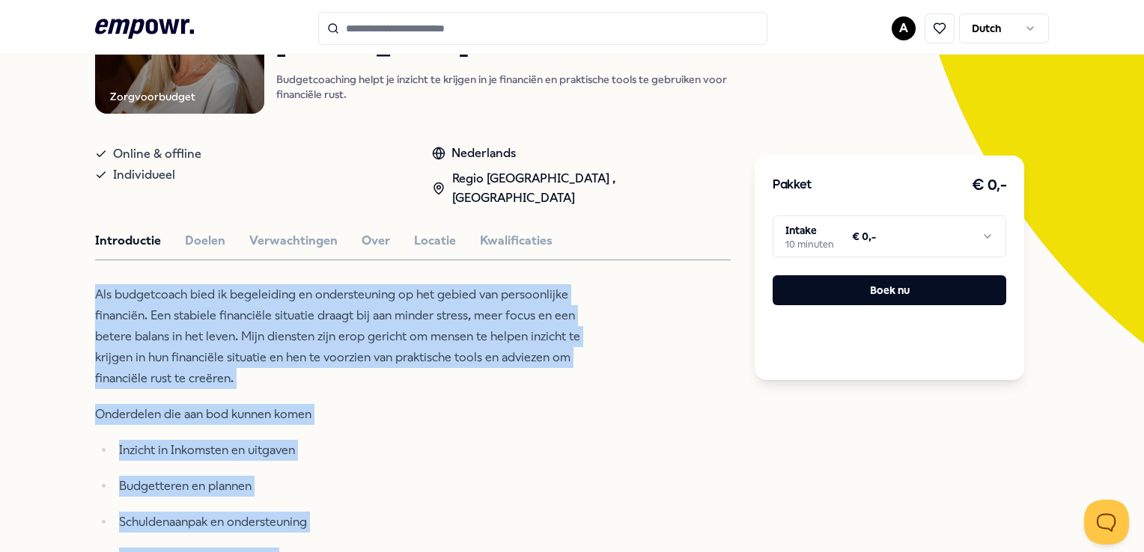
click at [249, 440] on p "Inzicht in Inkomsten en uitgaven" at bounding box center [350, 450] width 463 height 21
click at [297, 440] on p "Inzicht in Inkomsten en uitgaven" at bounding box center [350, 450] width 463 height 21
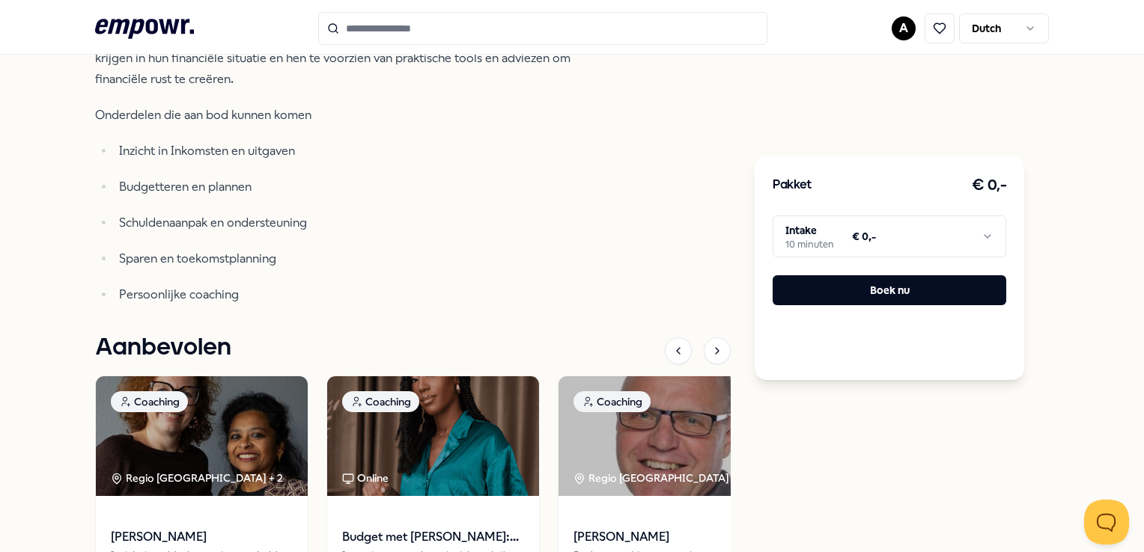
click at [193, 298] on div "Zorgvoorbudget Coaching [PERSON_NAME] Budgetcoaching helpt je inzicht te krijge…" at bounding box center [413, 174] width 636 height 1057
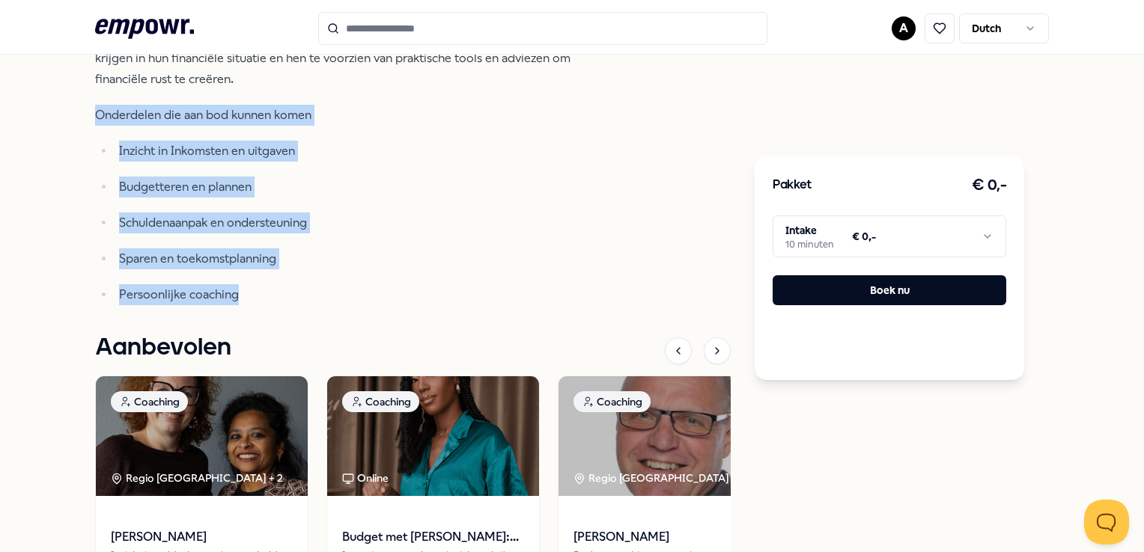
drag, startPoint x: 237, startPoint y: 272, endPoint x: 67, endPoint y: 85, distance: 252.7
click at [67, 85] on div "Terug Zorgvoorbudget Coaching [PERSON_NAME] Budgetcoaching helpt je inzicht te …" at bounding box center [572, 152] width 1144 height 1160
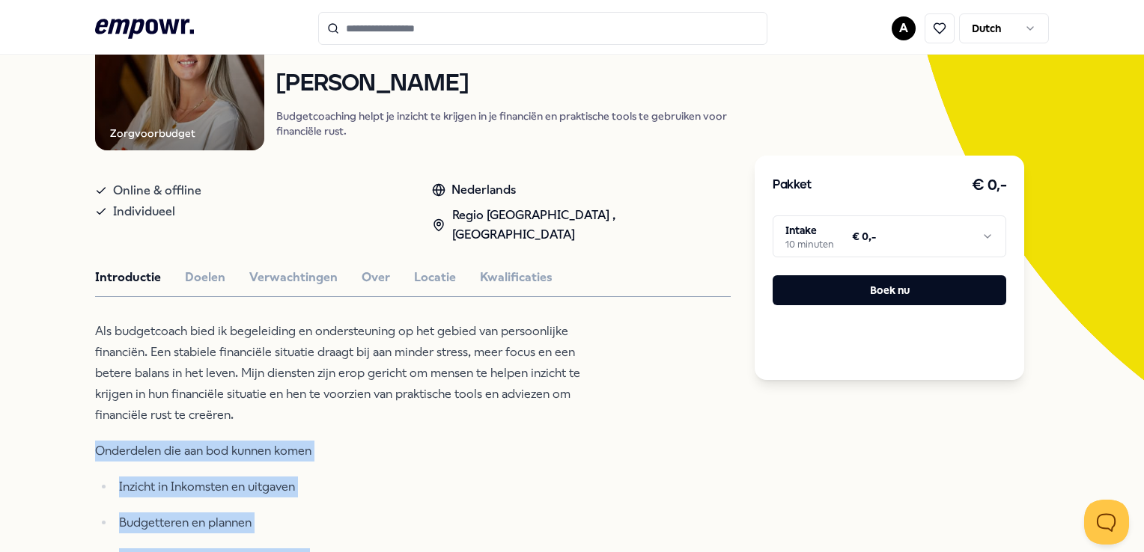
scroll to position [150, 0]
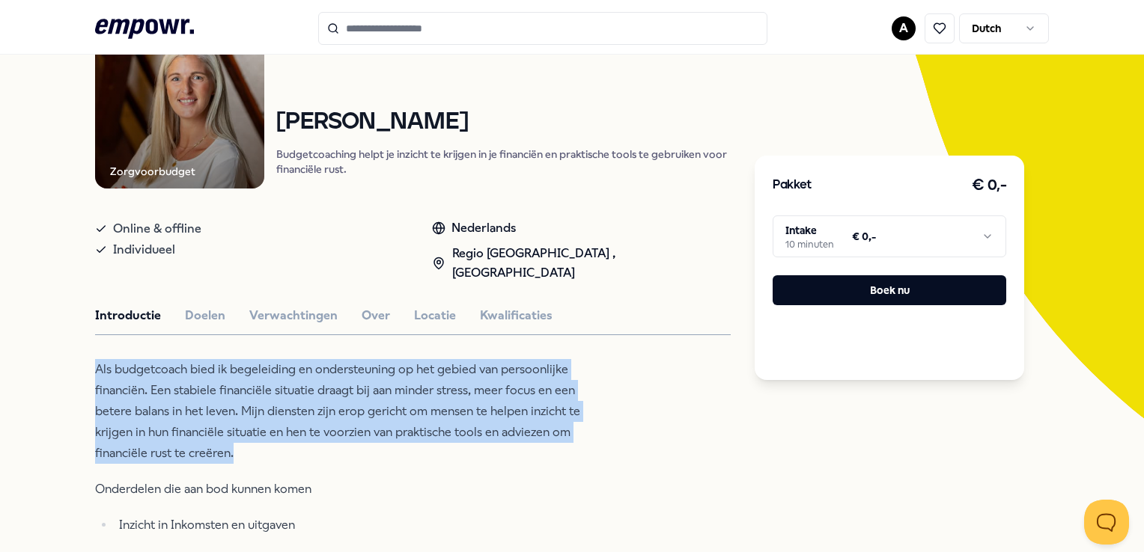
drag, startPoint x: 237, startPoint y: 433, endPoint x: 94, endPoint y: 351, distance: 164.0
click at [95, 359] on p "Als budgetcoach bied ik begeleiding en ondersteuning op het gebied van persoonl…" at bounding box center [338, 411] width 487 height 105
drag, startPoint x: 94, startPoint y: 351, endPoint x: 272, endPoint y: 370, distance: 179.1
copy p "Als budgetcoach bied ik begeleiding en ondersteuning op het gebied van persoonl…"
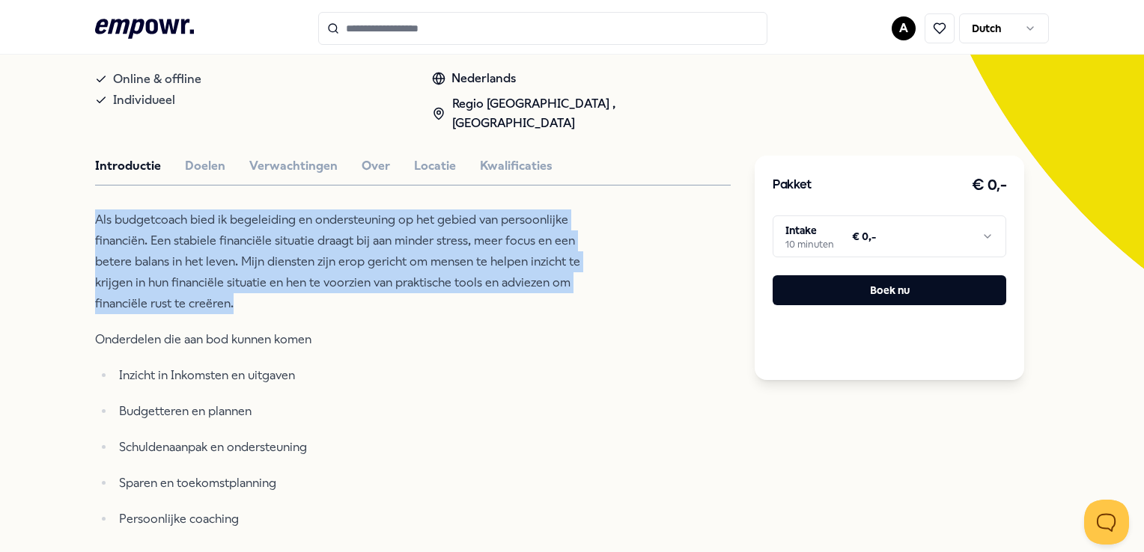
scroll to position [375, 0]
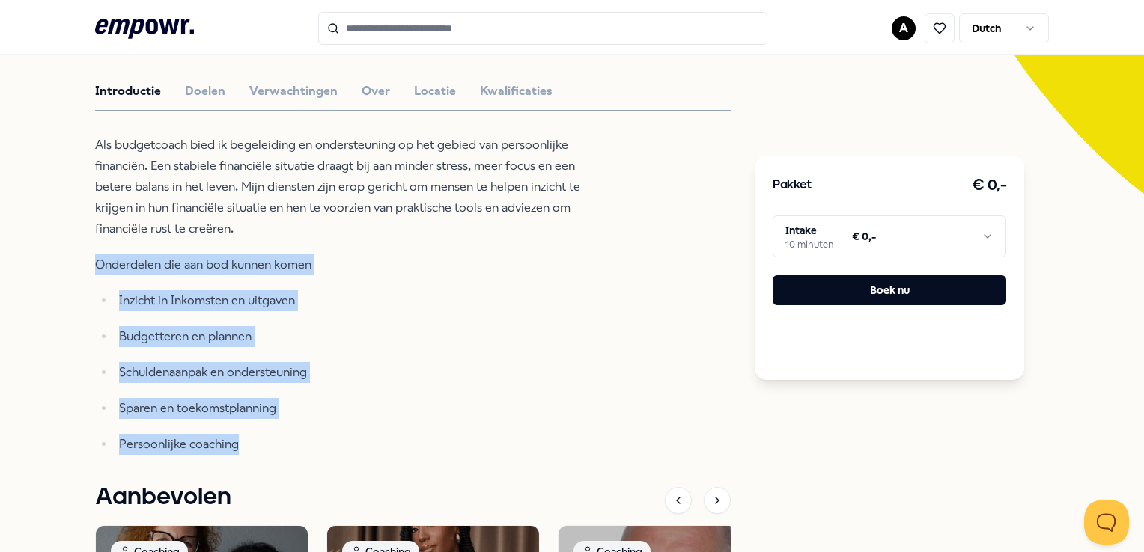
drag, startPoint x: 243, startPoint y: 424, endPoint x: 89, endPoint y: 235, distance: 243.2
click at [89, 235] on div "Terug Zorgvoorbudget Coaching [PERSON_NAME] Budgetcoaching helpt je inzicht te …" at bounding box center [572, 302] width 1144 height 1160
copy div "Onderdelen die aan bod kunnen komen Inzicht in Inkomsten en uitgaven Budgettere…"
